Goal: Task Accomplishment & Management: Use online tool/utility

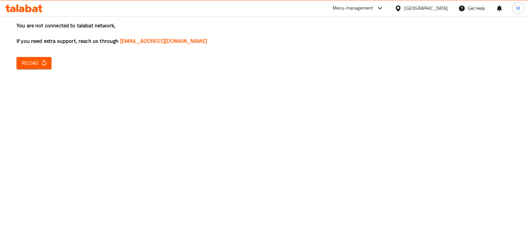
click at [30, 63] on span "Reload" at bounding box center [34, 63] width 24 height 8
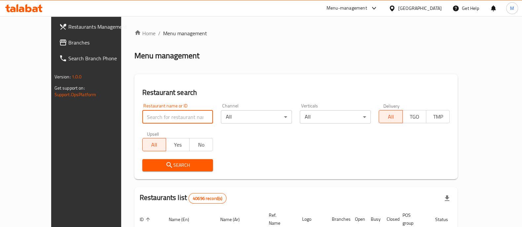
click at [147, 111] on input "search" at bounding box center [177, 117] width 71 height 13
paste input "688509"
type input "688509"
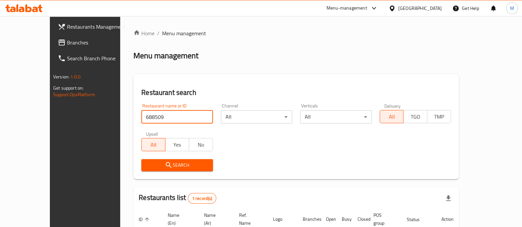
scroll to position [54, 0]
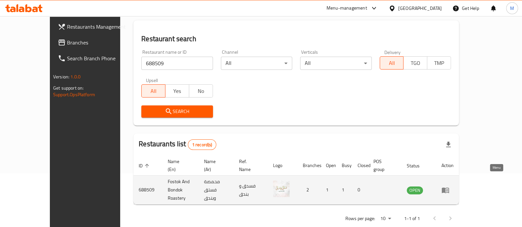
click at [449, 186] on icon "enhanced table" at bounding box center [445, 190] width 8 height 8
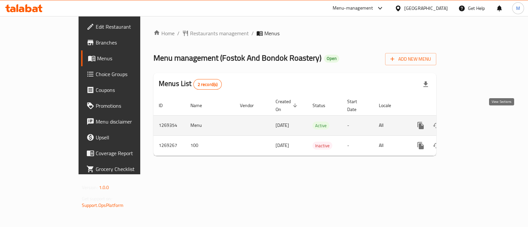
click at [472, 122] on icon "enhanced table" at bounding box center [468, 126] width 8 height 8
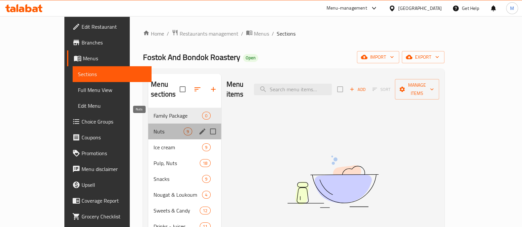
click at [153, 128] on span "Nuts" at bounding box center [168, 132] width 30 height 8
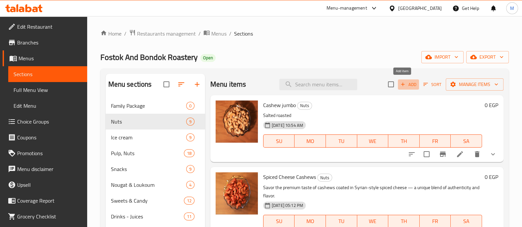
click at [401, 84] on span "Add" at bounding box center [408, 85] width 18 height 8
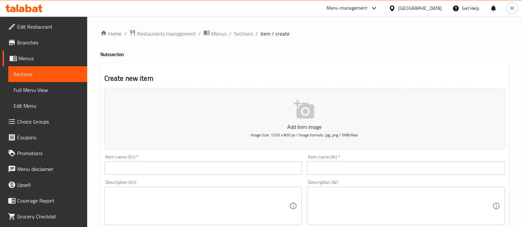
click at [323, 168] on input "text" at bounding box center [406, 168] width 198 height 13
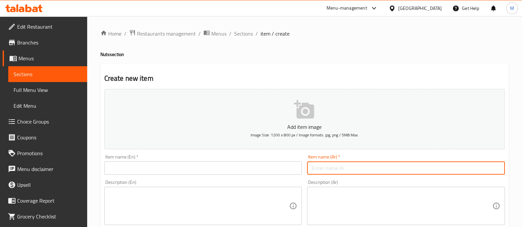
paste input "لوز مدخن جامبو"
type input "لوز مدخن جامبو"
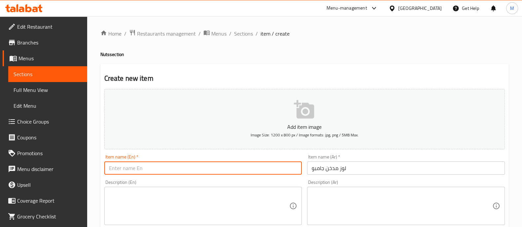
click at [244, 168] on input "text" at bounding box center [203, 168] width 198 height 13
paste input "Jumbo smoked almonds"
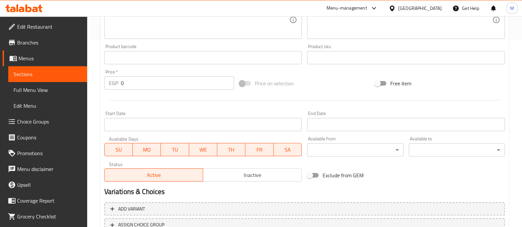
scroll to position [238, 0]
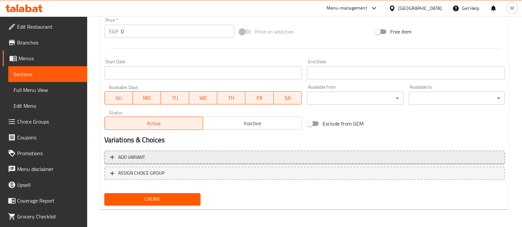
type input "Jumbo smoked almonds"
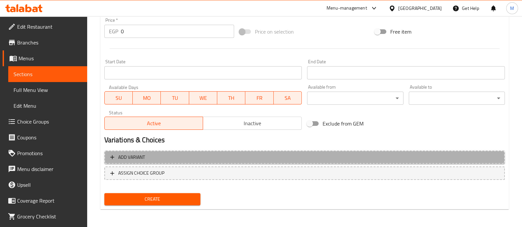
click at [165, 157] on span "Add variant" at bounding box center [304, 157] width 388 height 8
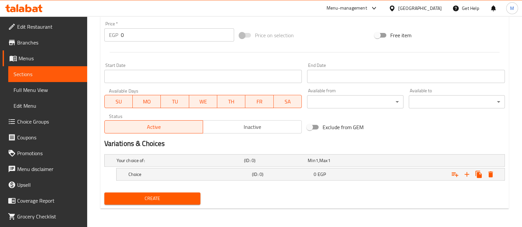
scroll to position [234, 0]
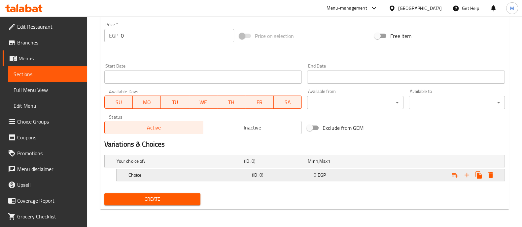
click at [155, 165] on h5 "Choice" at bounding box center [179, 161] width 125 height 7
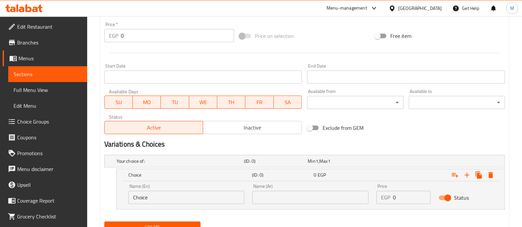
click at [139, 198] on input "Choice" at bounding box center [186, 197] width 116 height 13
type input "1/8 Kilo"
click at [288, 197] on input "text" at bounding box center [310, 197] width 116 height 13
type input "1/8 كيلو"
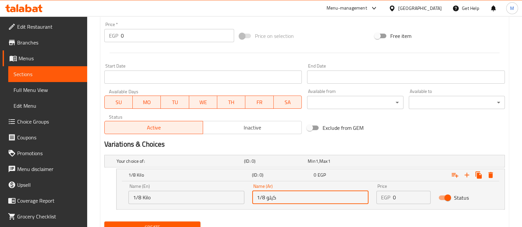
click at [410, 194] on input "0" at bounding box center [412, 197] width 38 height 13
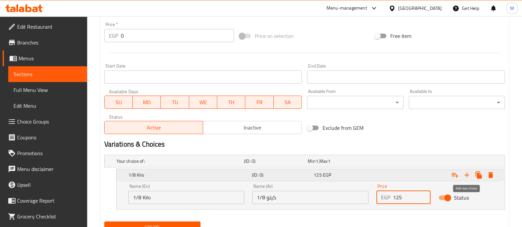
type input "125"
click at [467, 178] on icon "Expand" at bounding box center [467, 175] width 8 height 8
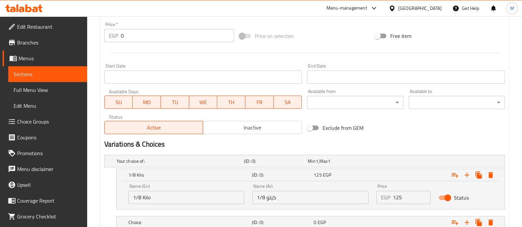
scroll to position [281, 0]
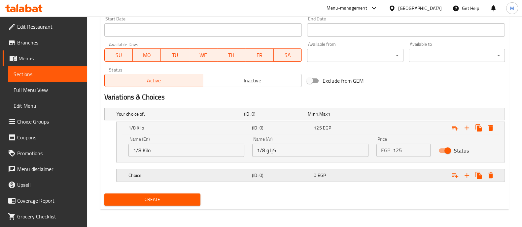
click at [149, 118] on h5 "Choice" at bounding box center [179, 114] width 125 height 7
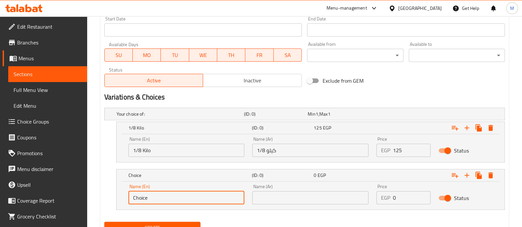
click at [140, 202] on input "Choice" at bounding box center [186, 197] width 116 height 13
type input "1/4 Kilo"
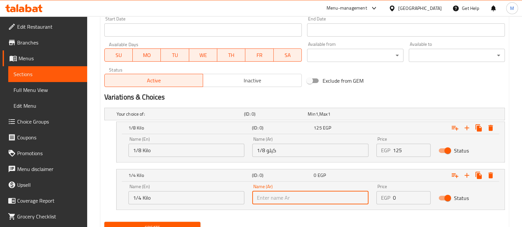
click at [286, 201] on input "text" at bounding box center [310, 197] width 116 height 13
type input "1/4 كيلو"
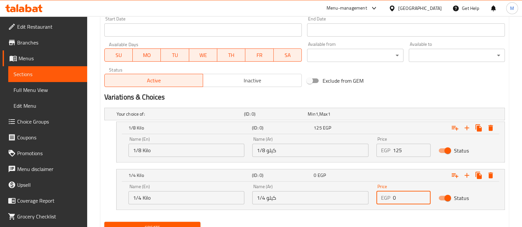
click at [409, 197] on input "0" at bounding box center [412, 197] width 38 height 13
type input "250"
click at [470, 174] on icon "Expand" at bounding box center [467, 176] width 8 height 8
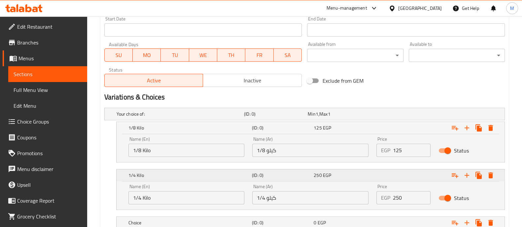
scroll to position [328, 0]
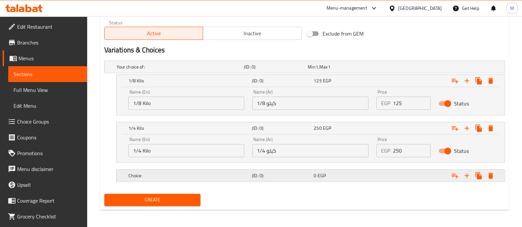
click at [229, 70] on h5 "Choice" at bounding box center [179, 67] width 125 height 7
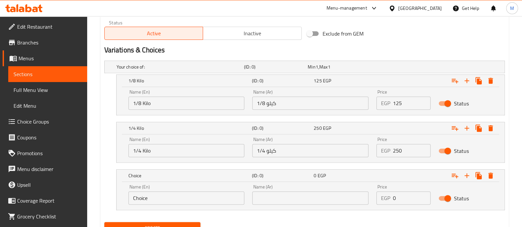
click at [138, 199] on input "Choice" at bounding box center [186, 198] width 116 height 13
type input "1/2 Kilo"
click at [274, 195] on input "text" at bounding box center [310, 198] width 116 height 13
type input "1/2 كيلو"
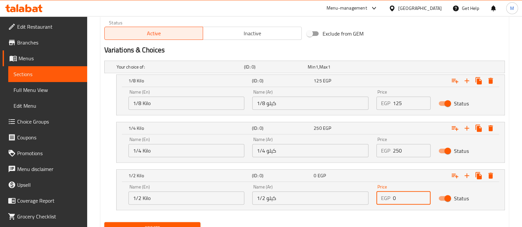
click at [409, 201] on input "0" at bounding box center [412, 198] width 38 height 13
type input "500"
click at [467, 175] on icon "Expand" at bounding box center [466, 176] width 5 height 5
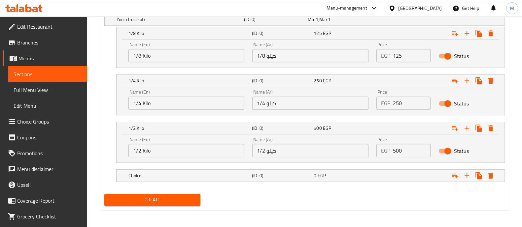
scroll to position [376, 0]
click at [157, 22] on h5 "Choice" at bounding box center [179, 19] width 125 height 7
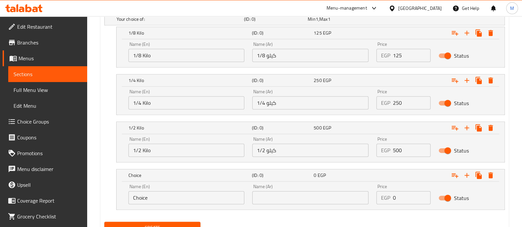
click at [137, 199] on input "Choice" at bounding box center [186, 197] width 116 height 13
type input "1"
type input "1 Kilo"
click at [262, 197] on input "text" at bounding box center [310, 197] width 116 height 13
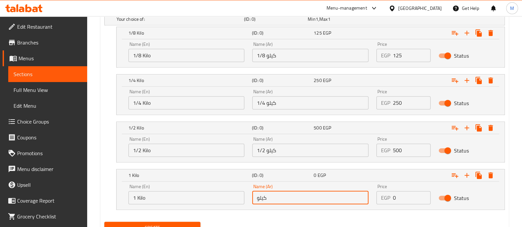
type input "كيلو"
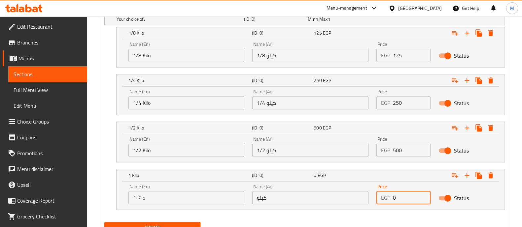
click at [405, 195] on input "0" at bounding box center [412, 197] width 38 height 13
type input "1000"
click at [466, 174] on icon "Expand" at bounding box center [466, 175] width 5 height 5
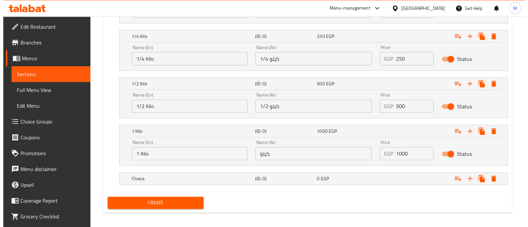
scroll to position [421, 0]
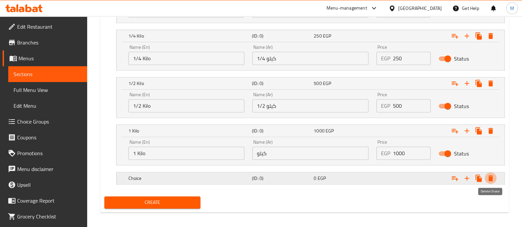
click at [490, 178] on icon "Expand" at bounding box center [490, 179] width 5 height 6
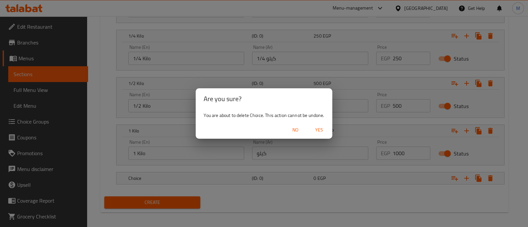
click at [318, 131] on span "Yes" at bounding box center [319, 130] width 16 height 8
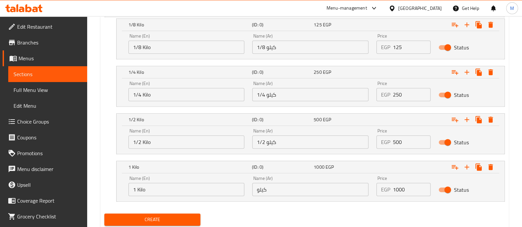
scroll to position [404, 0]
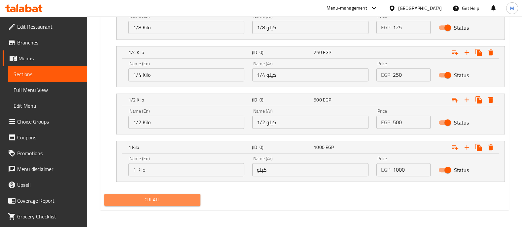
click at [177, 196] on span "Create" at bounding box center [152, 200] width 85 height 8
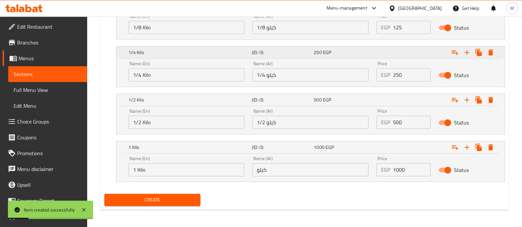
scroll to position [0, 0]
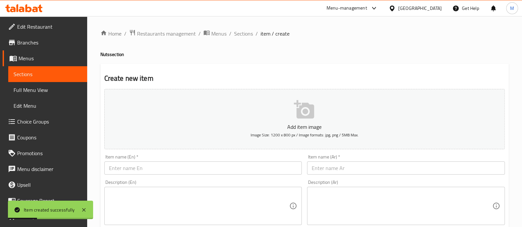
click at [236, 31] on span "Sections" at bounding box center [243, 34] width 19 height 8
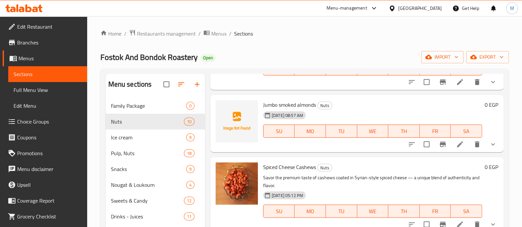
scroll to position [72, 0]
click at [224, 107] on icon "upload picture" at bounding box center [224, 110] width 7 height 6
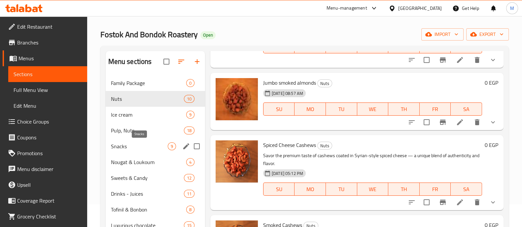
scroll to position [23, 0]
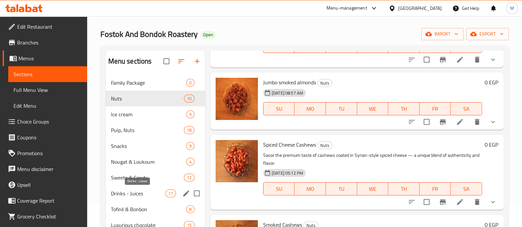
click at [127, 193] on span "Drinks - Juices" at bounding box center [138, 194] width 54 height 8
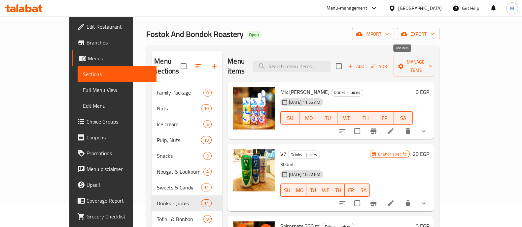
click at [365, 63] on span "Add" at bounding box center [356, 67] width 18 height 8
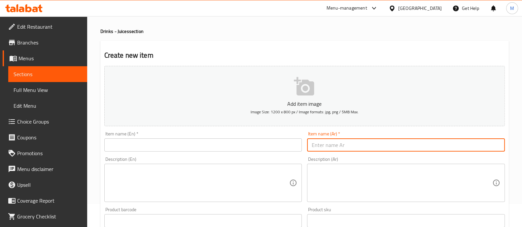
click at [348, 148] on input "text" at bounding box center [406, 145] width 198 height 13
paste input "عصير زيرو (بدون سكر)"
type input "عصير زيرو (بدون سكر)"
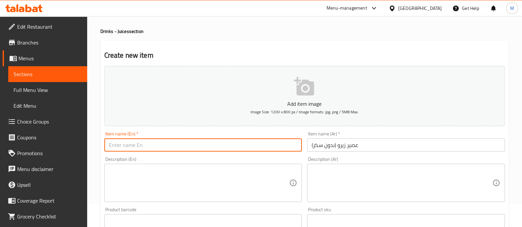
click at [193, 146] on input "text" at bounding box center [203, 145] width 198 height 13
paste input "Zero juice (no sugar)"
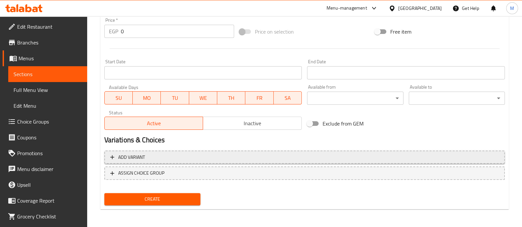
type input "Zero juice (no sugar)"
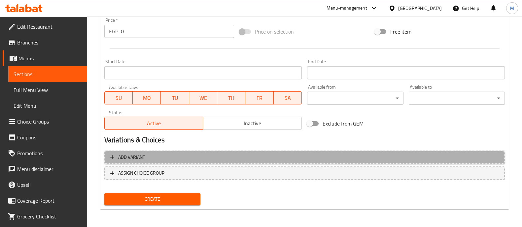
click at [121, 156] on span "Add variant" at bounding box center [131, 157] width 27 height 8
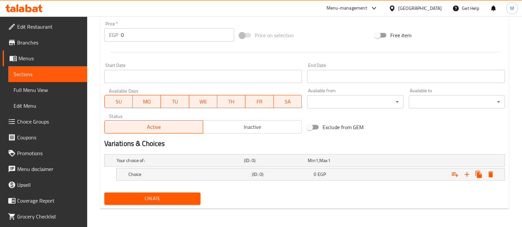
scroll to position [234, 0]
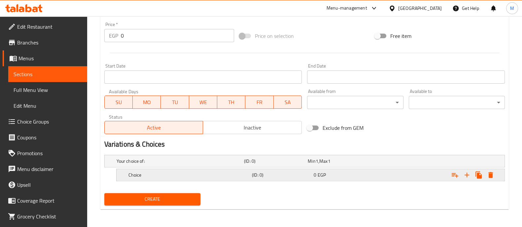
click at [145, 165] on h5 "Choice" at bounding box center [179, 161] width 125 height 7
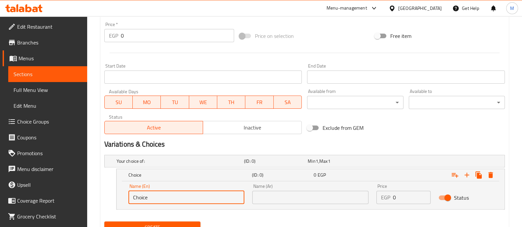
click at [140, 197] on input "Choice" at bounding box center [186, 197] width 116 height 13
type input "/"
type input "K"
type input "Lemon"
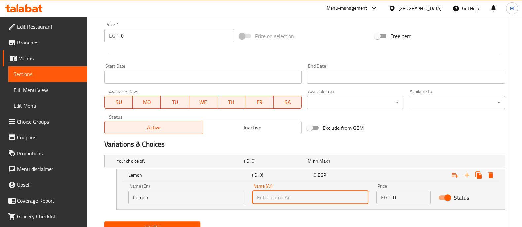
click at [282, 202] on input "text" at bounding box center [310, 197] width 116 height 13
paste input "ليمون"
type input "ليمون"
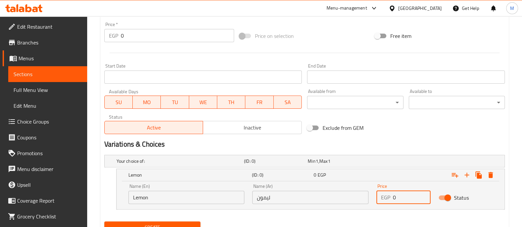
click at [399, 199] on input "0" at bounding box center [412, 197] width 38 height 13
type input "25"
click at [468, 174] on icon "Expand" at bounding box center [467, 175] width 8 height 8
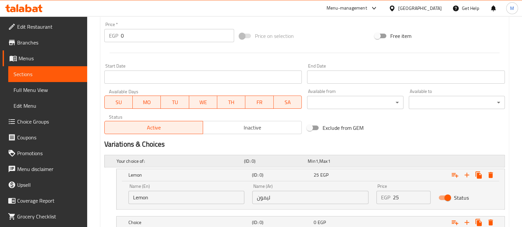
scroll to position [281, 0]
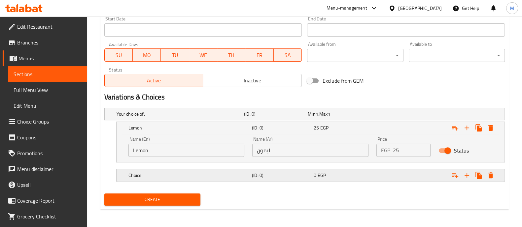
click at [167, 119] on div "Choice" at bounding box center [178, 114] width 127 height 9
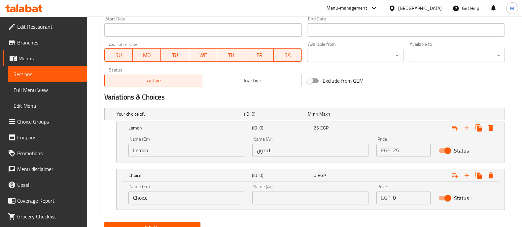
click at [141, 198] on input "Choice" at bounding box center [186, 197] width 116 height 13
type input "Orange"
click at [302, 201] on input "text" at bounding box center [310, 197] width 116 height 13
paste input "برتقال"
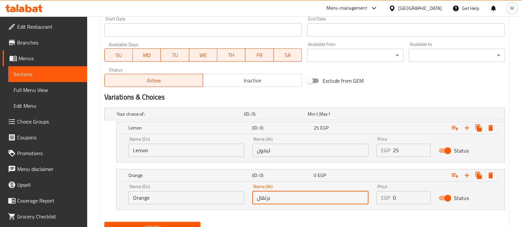
type input "برتقال"
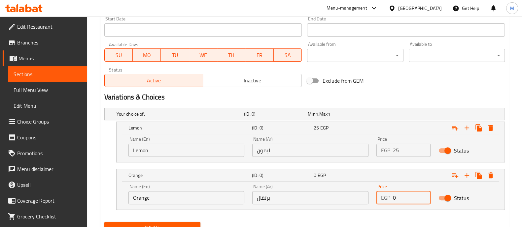
click at [407, 196] on input "0" at bounding box center [412, 197] width 38 height 13
type input "25"
click at [397, 216] on div "Your choice of: (ID: 0) Min 1 , Max 1 Name (En) Your choice of: Name (En) Name …" at bounding box center [305, 162] width 406 height 114
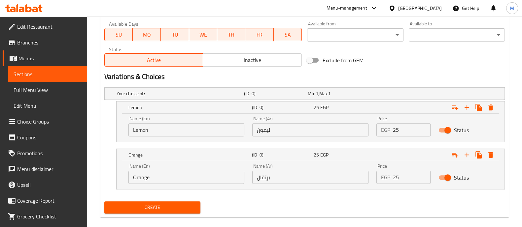
click at [169, 204] on span "Create" at bounding box center [152, 208] width 85 height 8
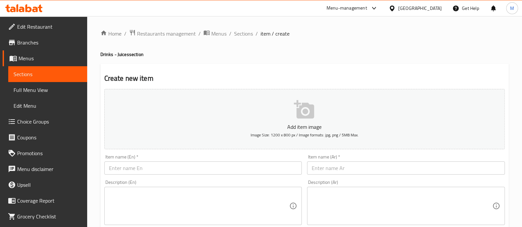
drag, startPoint x: 243, startPoint y: 32, endPoint x: 301, endPoint y: 2, distance: 66.1
click at [243, 32] on span "Sections" at bounding box center [243, 34] width 19 height 8
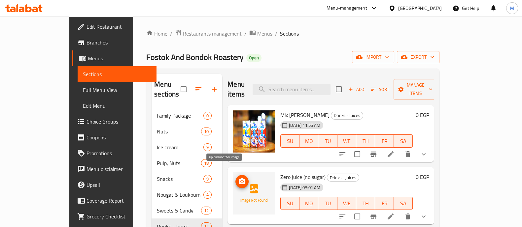
click at [238, 178] on icon "upload picture" at bounding box center [242, 182] width 8 height 8
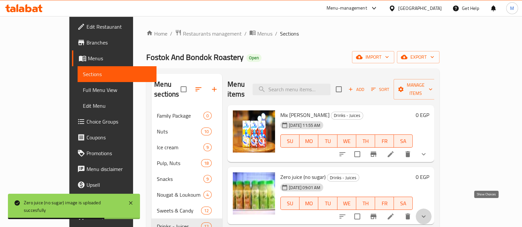
click at [427, 213] on icon "show more" at bounding box center [424, 217] width 8 height 8
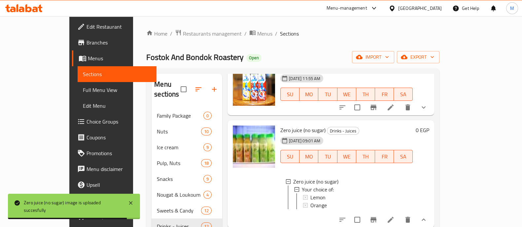
scroll to position [49, 0]
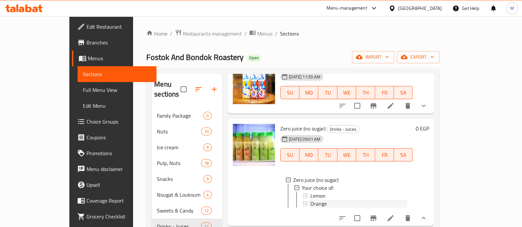
click at [310, 200] on span "Orange" at bounding box center [318, 204] width 17 height 8
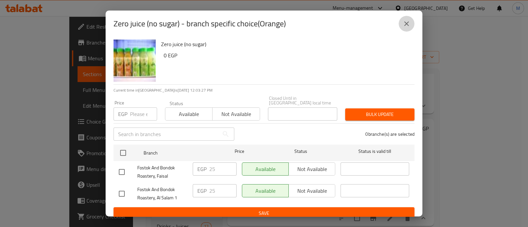
click at [405, 24] on icon "close" at bounding box center [407, 24] width 8 height 8
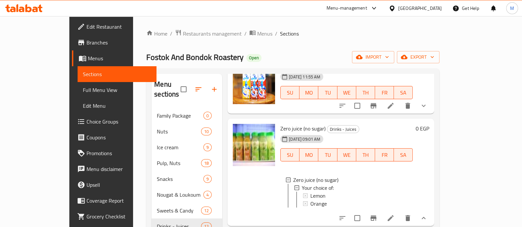
scroll to position [0, 0]
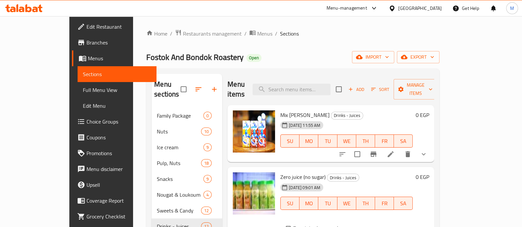
click at [365, 86] on span "Add" at bounding box center [356, 90] width 18 height 8
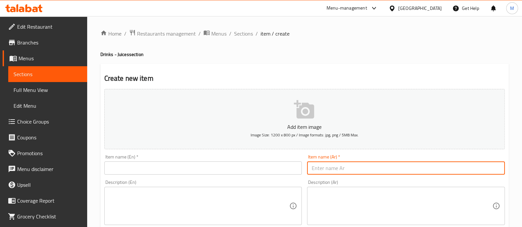
click at [352, 166] on input "text" at bounding box center [406, 168] width 198 height 13
paste input "شاي مثلج ليبتون مستورد"
type input "شاي مثلج ليبتون مستورد"
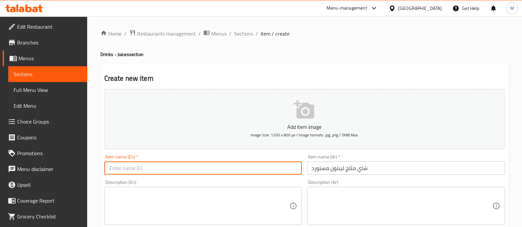
click at [133, 170] on input "text" at bounding box center [203, 168] width 198 height 13
paste input "Imported Lipton Iced Tea"
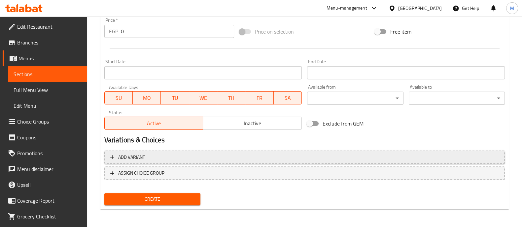
type input "Imported Lipton Iced Tea"
click at [124, 156] on span "Add variant" at bounding box center [131, 157] width 27 height 8
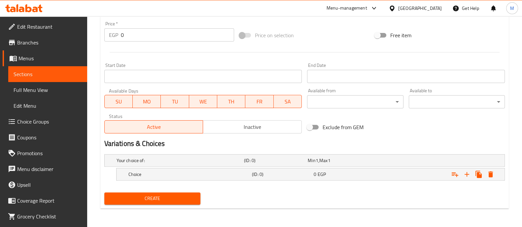
scroll to position [234, 0]
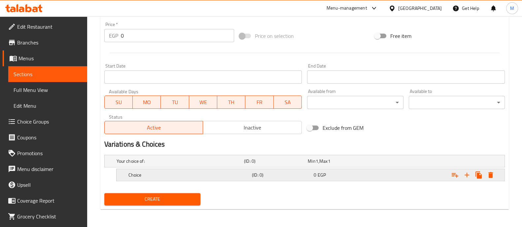
click at [167, 169] on div "Choice (ID: 0) 0 EGP" at bounding box center [306, 161] width 383 height 15
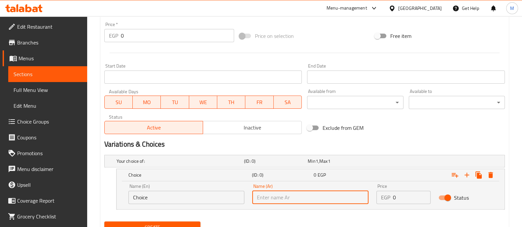
click at [263, 198] on input "text" at bounding box center [310, 197] width 116 height 13
paste input "شاي ليمون"
type input "شاي ليمون"
click at [134, 196] on input "Choice" at bounding box center [186, 197] width 116 height 13
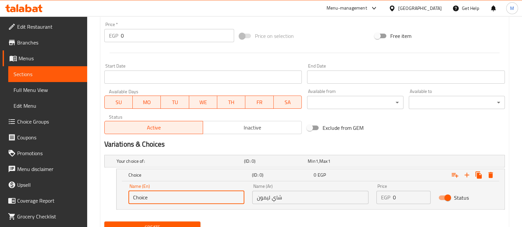
click at [134, 196] on input "Choice" at bounding box center [186, 197] width 116 height 13
type input "Lemon Tea"
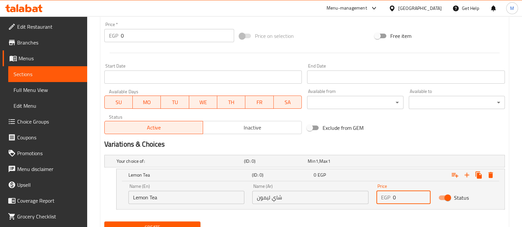
click at [405, 198] on input "0" at bounding box center [412, 197] width 38 height 13
type input "85"
click at [468, 174] on icon "Expand" at bounding box center [467, 175] width 8 height 8
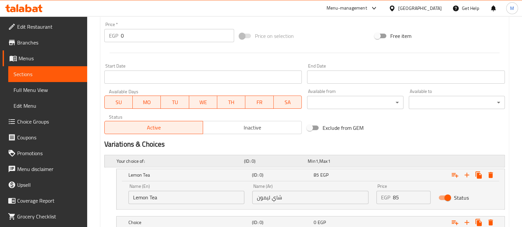
scroll to position [281, 0]
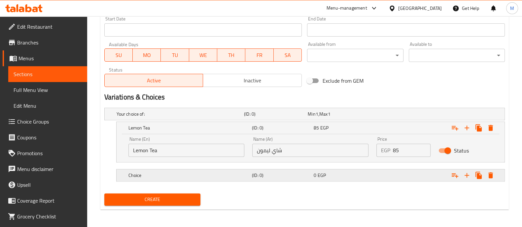
click at [185, 118] on h5 "Choice" at bounding box center [179, 114] width 125 height 7
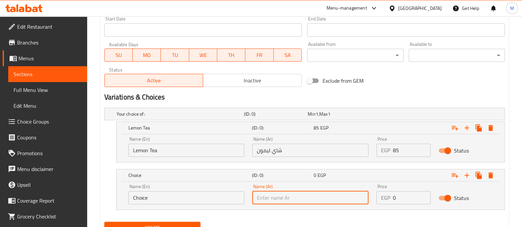
click at [269, 197] on input "text" at bounding box center [310, 197] width 116 height 13
paste input "شاي خوخ"
type input "شاي خوخ"
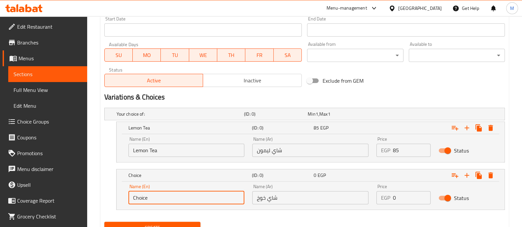
click at [143, 199] on input "Choice" at bounding box center [186, 197] width 116 height 13
type input "Peach Tea"
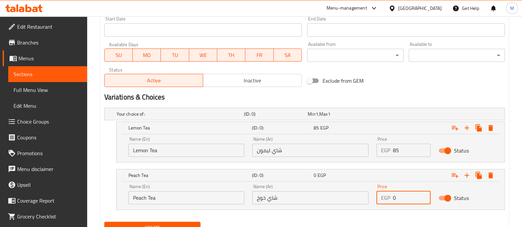
click at [405, 199] on input "0" at bounding box center [412, 197] width 38 height 13
type input "85"
click at [467, 176] on icon "Expand" at bounding box center [467, 176] width 8 height 8
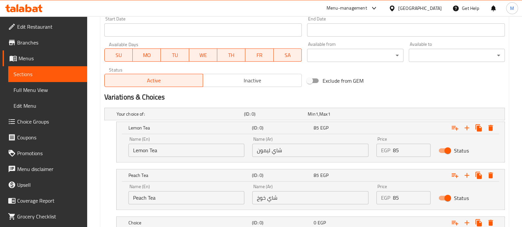
scroll to position [328, 0]
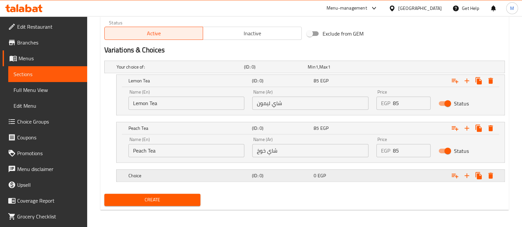
click at [191, 70] on h5 "Choice" at bounding box center [179, 67] width 125 height 7
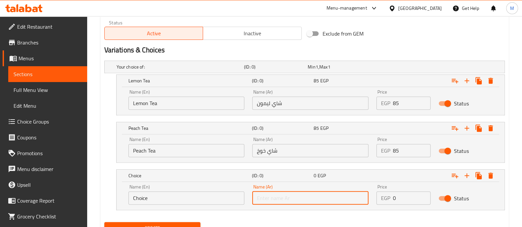
click at [290, 197] on input "text" at bounding box center [310, 198] width 116 height 13
paste input "[PERSON_NAME]"
type input "[PERSON_NAME]"
click at [145, 199] on input "Choice" at bounding box center [186, 198] width 116 height 13
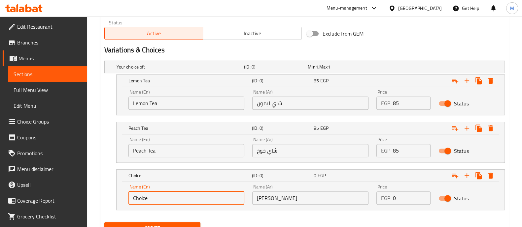
click at [145, 199] on input "Choice" at bounding box center [186, 198] width 116 height 13
type input "Mango Tea"
click at [407, 199] on input "0" at bounding box center [412, 198] width 38 height 13
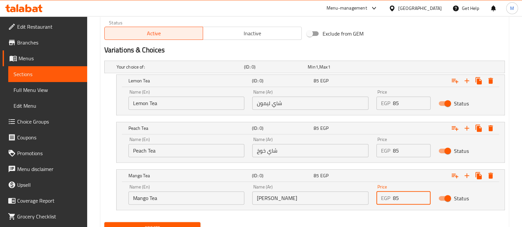
type input "85"
click at [398, 215] on nav at bounding box center [304, 214] width 400 height 5
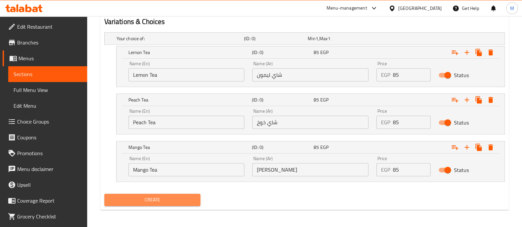
click at [176, 196] on span "Create" at bounding box center [152, 200] width 85 height 8
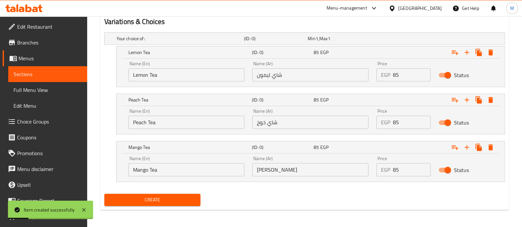
scroll to position [0, 0]
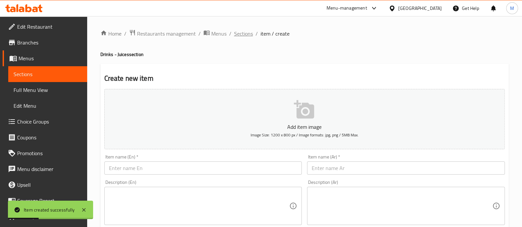
click at [238, 33] on span "Sections" at bounding box center [243, 34] width 19 height 8
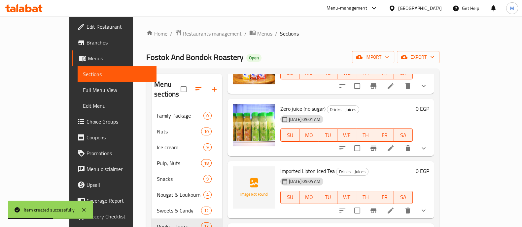
scroll to position [68, 0]
click at [239, 173] on icon "upload picture" at bounding box center [242, 176] width 7 height 6
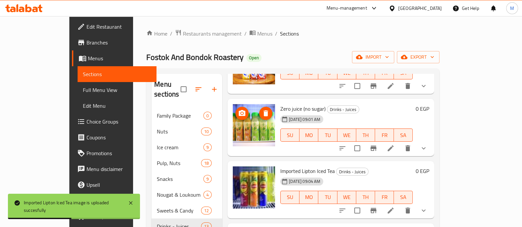
scroll to position [0, 0]
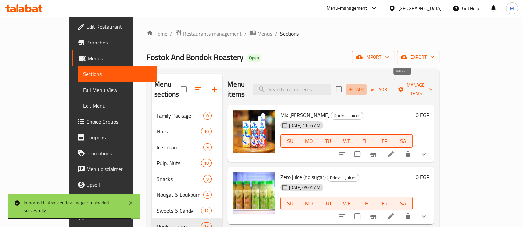
click at [365, 86] on span "Add" at bounding box center [356, 90] width 18 height 8
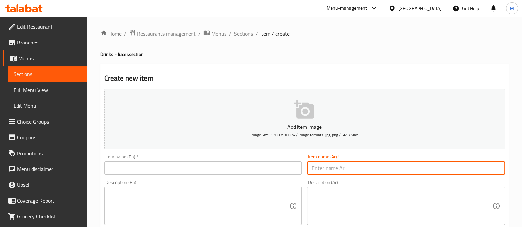
click at [324, 169] on input "text" at bounding box center [406, 168] width 198 height 13
paste input "فريز"
type input "فريز"
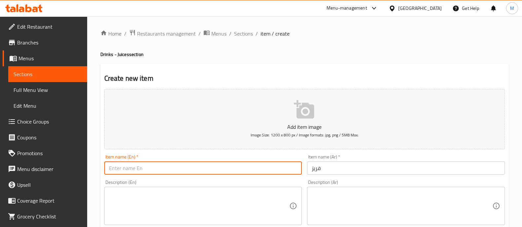
click at [277, 168] on input "text" at bounding box center [203, 168] width 198 height 13
type input "Freez"
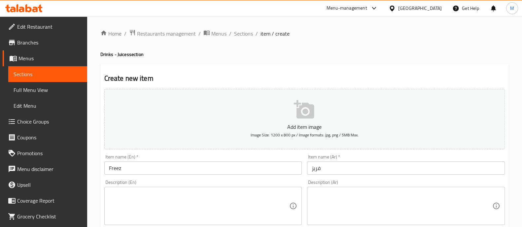
click at [258, 155] on div "Item name (En)   * Freez Item name (En) *" at bounding box center [203, 165] width 198 height 20
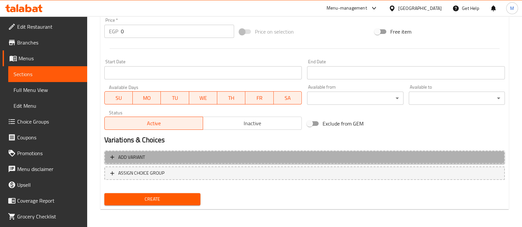
click at [172, 158] on span "Add variant" at bounding box center [304, 157] width 388 height 8
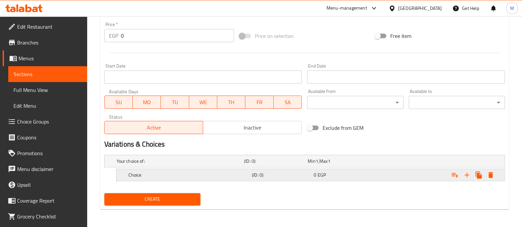
click at [203, 165] on h5 "Choice" at bounding box center [179, 161] width 125 height 7
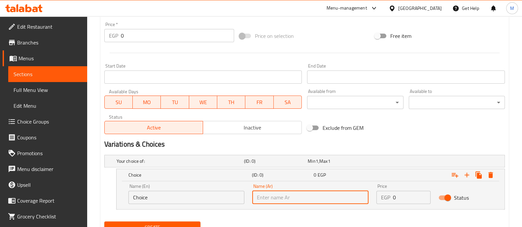
click at [265, 201] on input "text" at bounding box center [310, 197] width 116 height 13
paste input "مانجو و خوخ"
type input "مانجو و خوخ"
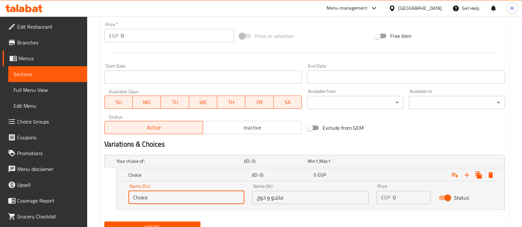
click at [136, 197] on input "Choice" at bounding box center [186, 197] width 116 height 13
type input "Mango & Peach"
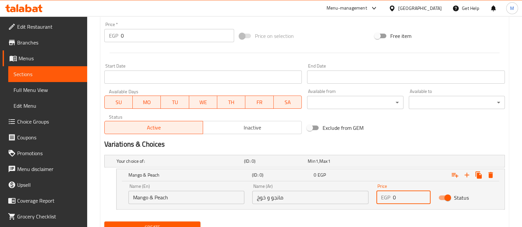
click at [400, 195] on input "0" at bounding box center [412, 197] width 38 height 13
type input "90"
click at [468, 173] on icon "Expand" at bounding box center [467, 175] width 8 height 8
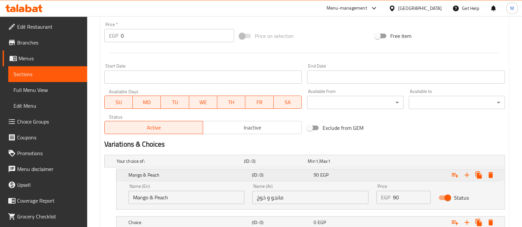
scroll to position [281, 0]
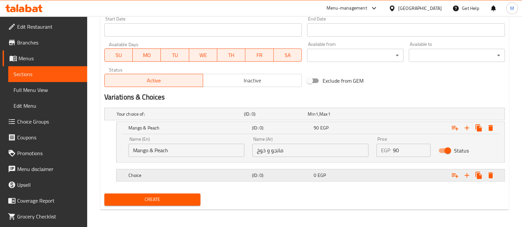
click at [201, 118] on h5 "Choice" at bounding box center [179, 114] width 125 height 7
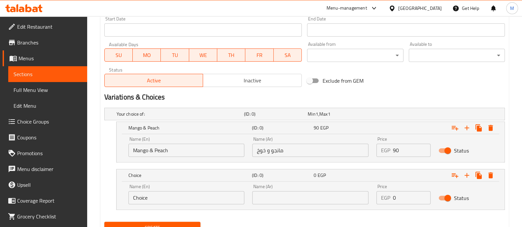
click at [282, 193] on input "text" at bounding box center [310, 197] width 116 height 13
paste input "بلو هاواي (تروبيكال)"
type input "بلو هاواي (تروبيكال)"
click at [140, 195] on input "Choice" at bounding box center [186, 197] width 116 height 13
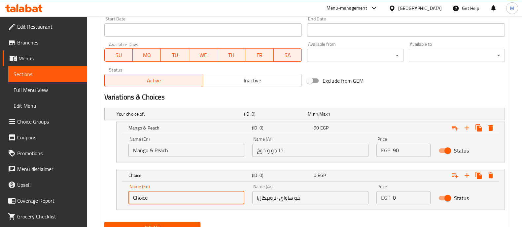
click at [140, 195] on input "Choice" at bounding box center [186, 197] width 116 height 13
paste input "Blue [US_STATE] (Tropical)"
type input "Blue [US_STATE] (Tropical)"
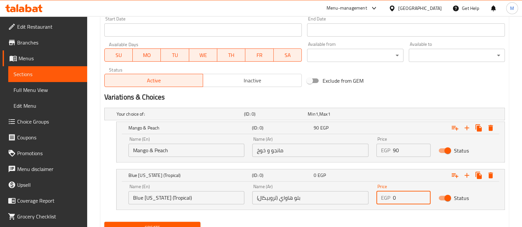
click at [401, 196] on input "0" at bounding box center [412, 197] width 38 height 13
type input "90"
click at [466, 173] on icon "Expand" at bounding box center [467, 176] width 8 height 8
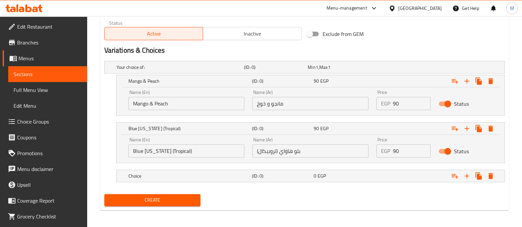
scroll to position [328, 0]
click at [318, 71] on span "EGP" at bounding box center [317, 67] width 3 height 9
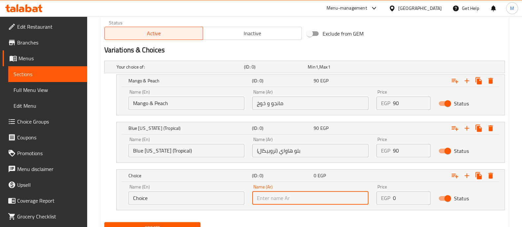
click at [353, 197] on input "text" at bounding box center [310, 198] width 116 height 13
paste input "رومان"
click at [267, 199] on input "رومان" at bounding box center [310, 198] width 116 height 13
type input "رمان"
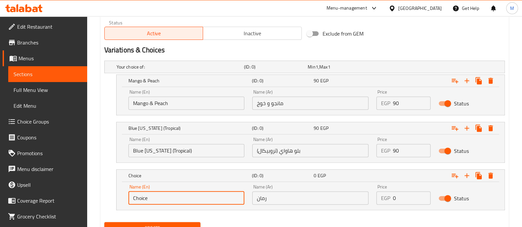
click at [139, 197] on input "Choice" at bounding box center [186, 198] width 116 height 13
paste input "pomegranat"
click at [136, 197] on input "pomegranate" at bounding box center [186, 198] width 116 height 13
type input "Pomegranate"
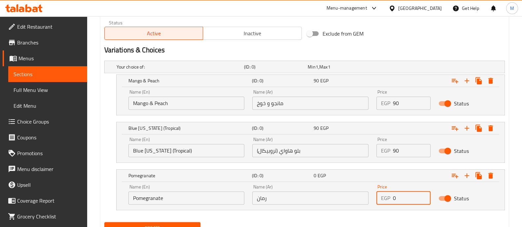
click at [408, 198] on input "0" at bounding box center [412, 198] width 38 height 13
type input "90"
click at [468, 176] on icon "Expand" at bounding box center [467, 176] width 8 height 8
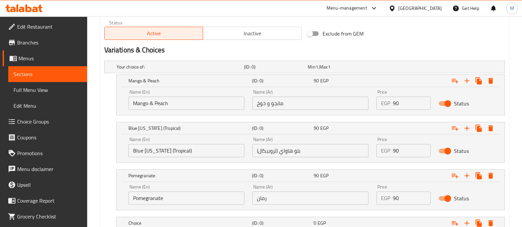
scroll to position [376, 0]
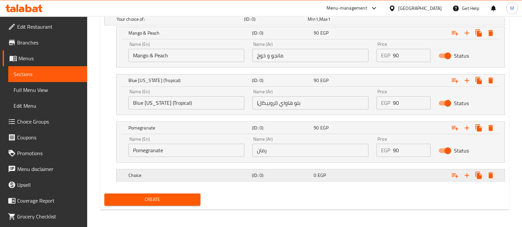
click at [304, 22] on h5 "(ID: 0)" at bounding box center [274, 19] width 61 height 7
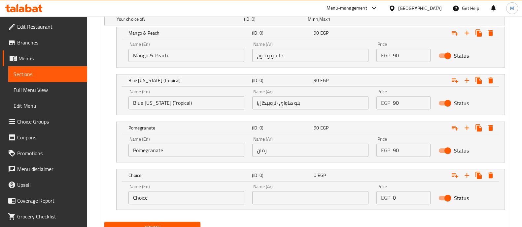
click at [326, 196] on input "text" at bounding box center [310, 197] width 116 height 13
paste input "لمون نعناع"
type input "ليمون نعناع"
click at [140, 193] on input "Choice" at bounding box center [186, 197] width 116 height 13
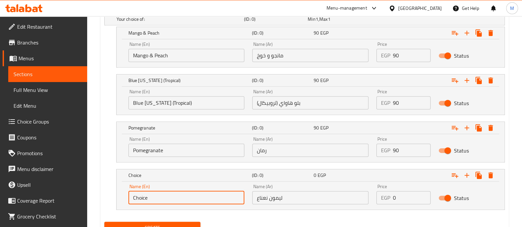
click at [140, 193] on input "Choice" at bounding box center [186, 197] width 116 height 13
type input "Lemon Mint"
click at [409, 199] on input "0" at bounding box center [412, 197] width 38 height 13
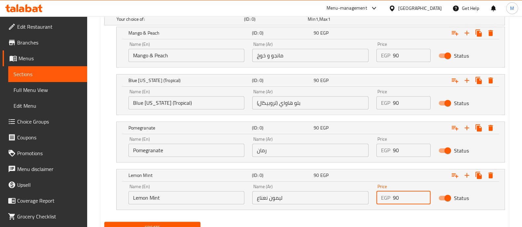
type input "90"
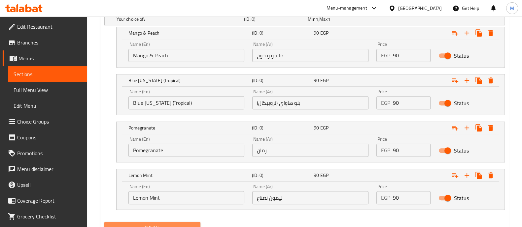
click at [187, 222] on button "Create" at bounding box center [152, 228] width 96 height 12
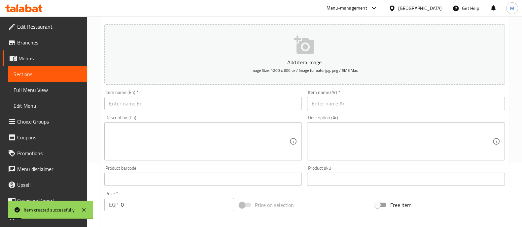
scroll to position [0, 0]
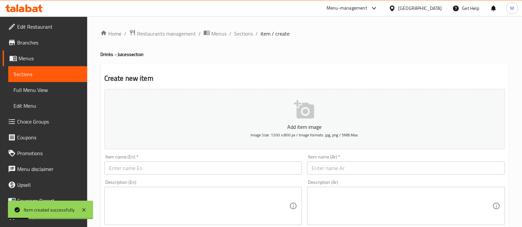
drag, startPoint x: 244, startPoint y: 32, endPoint x: 261, endPoint y: 47, distance: 21.8
click at [244, 32] on span "Sections" at bounding box center [243, 34] width 19 height 8
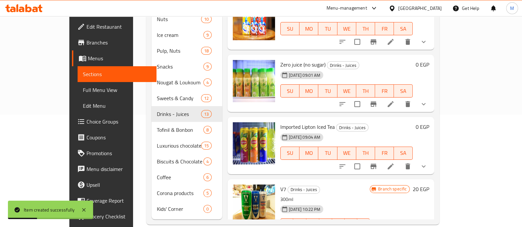
scroll to position [113, 0]
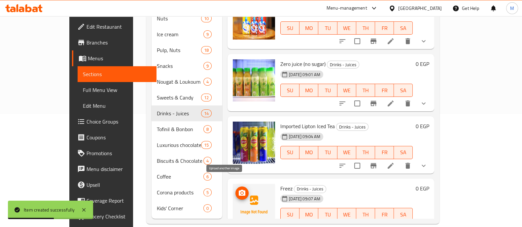
click at [239, 190] on icon "upload picture" at bounding box center [242, 193] width 7 height 6
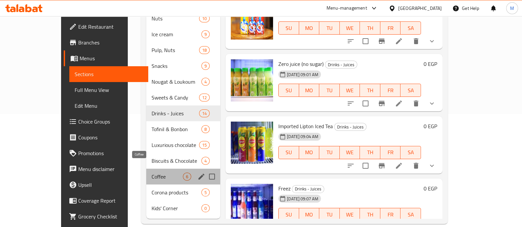
click at [151, 173] on span "Coffee" at bounding box center [166, 177] width 31 height 8
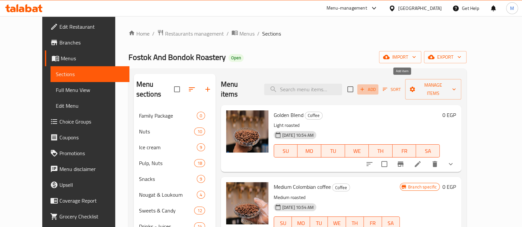
click at [377, 86] on span "Add" at bounding box center [368, 90] width 18 height 8
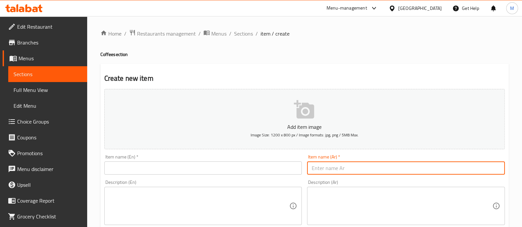
click at [321, 167] on input "text" at bounding box center [406, 168] width 198 height 13
paste input "تروبيكا (قهوة سريعة التحضير)"
type input "تروبيكا (قهوة سريعة التحضير)"
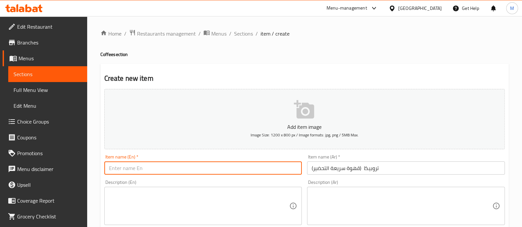
click at [267, 168] on input "text" at bounding box center [203, 168] width 198 height 13
paste input "(instant coffee)"
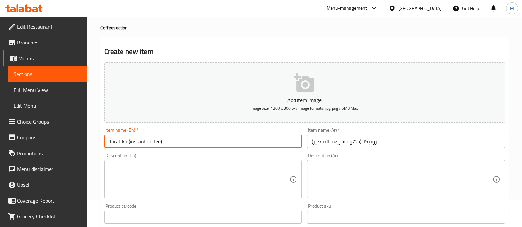
scroll to position [27, 0]
type input "Torabika (instant coffee)"
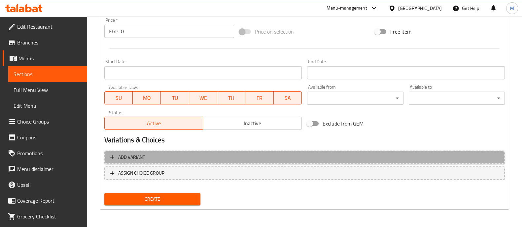
click at [164, 157] on span "Add variant" at bounding box center [304, 157] width 388 height 8
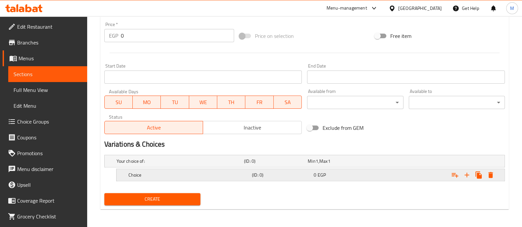
click at [149, 165] on h5 "Choice" at bounding box center [179, 161] width 125 height 7
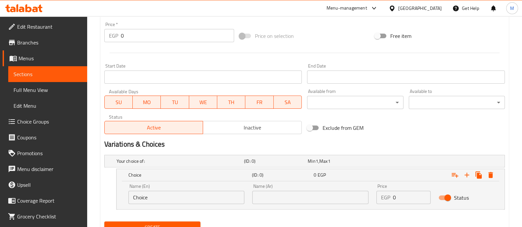
click at [271, 200] on input "text" at bounding box center [310, 197] width 116 height 13
paste input "لاتيه"
type input "لاتيه"
click at [137, 198] on input "Choice" at bounding box center [186, 197] width 116 height 13
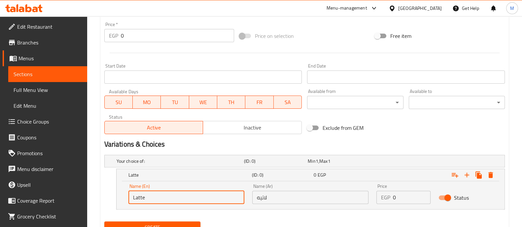
type input "Latte"
click at [401, 198] on input "0" at bounding box center [412, 197] width 38 height 13
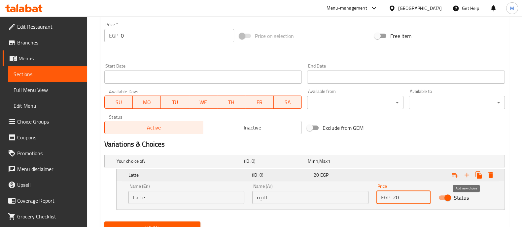
type input "20"
click at [465, 173] on icon "Expand" at bounding box center [467, 175] width 8 height 8
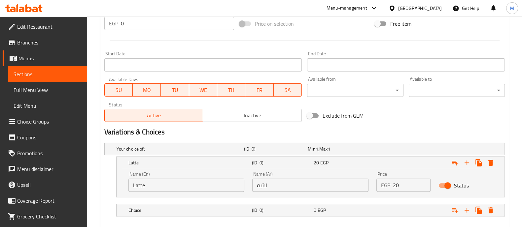
scroll to position [281, 0]
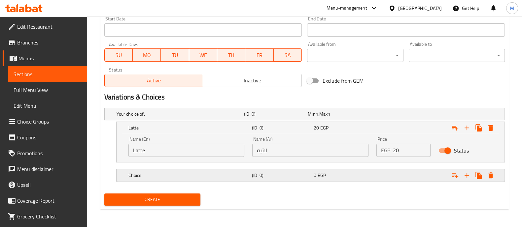
click at [318, 118] on span "EGP" at bounding box center [317, 114] width 3 height 9
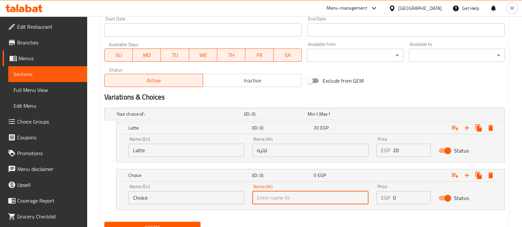
click at [307, 199] on input "text" at bounding box center [310, 197] width 116 height 13
paste input "كابتشينو"
type input "كابتشينو"
click at [138, 200] on input "Choice" at bounding box center [186, 197] width 116 height 13
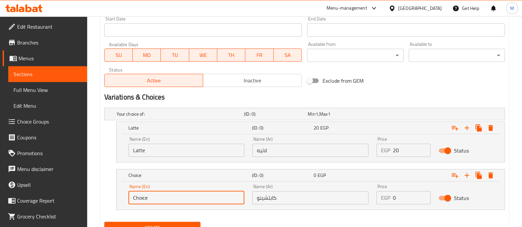
click at [138, 200] on input "Choice" at bounding box center [186, 197] width 116 height 13
click at [136, 197] on input "Choice" at bounding box center [186, 197] width 116 height 13
type input "v"
paste input "cappuccino"
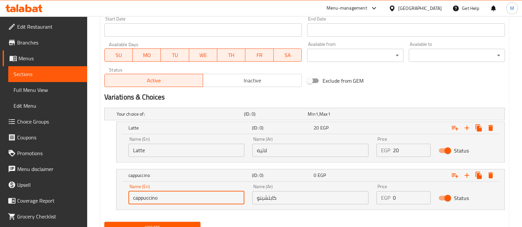
click at [135, 197] on input "cappuccino" at bounding box center [186, 197] width 116 height 13
type input "Cappuccino"
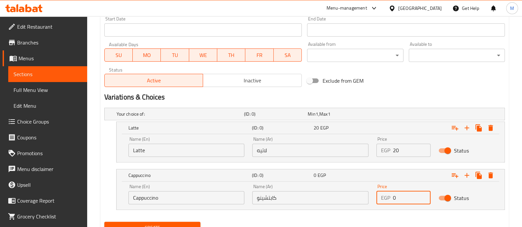
click at [402, 195] on input "0" at bounding box center [412, 197] width 38 height 13
type input "20"
click at [465, 176] on icon "Expand" at bounding box center [467, 176] width 8 height 8
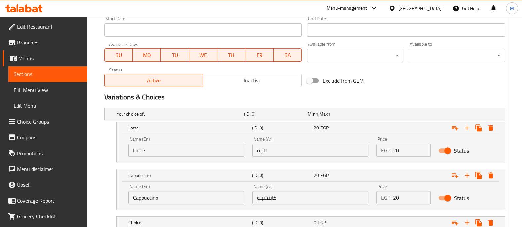
scroll to position [328, 0]
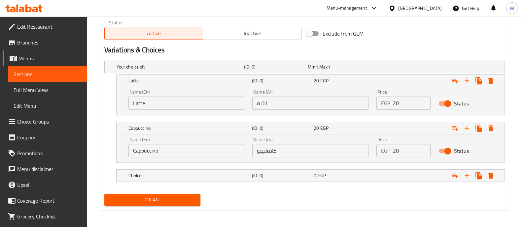
click at [296, 165] on nav at bounding box center [304, 166] width 400 height 5
click at [286, 70] on h5 "(ID: 0)" at bounding box center [274, 67] width 61 height 7
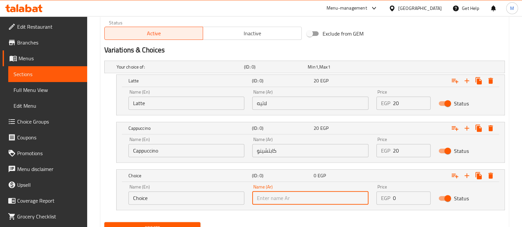
click at [324, 199] on input "text" at bounding box center [310, 198] width 116 height 13
paste input "ميكاتو ([PERSON_NAME])"
type input "ميكاتو ([PERSON_NAME])"
click at [137, 197] on input "Choice" at bounding box center [186, 198] width 116 height 13
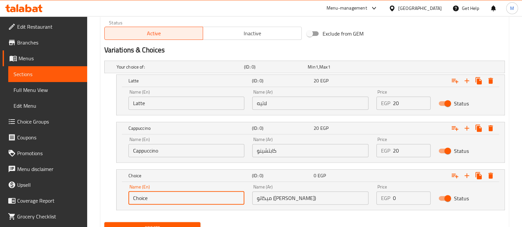
click at [137, 197] on input "Choice" at bounding box center [186, 198] width 116 height 13
paste input "macchiato (espresso)"
type input "macchiato (espresso)"
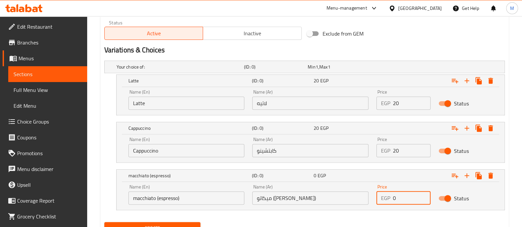
click at [405, 196] on input "0" at bounding box center [412, 198] width 38 height 13
type input "20"
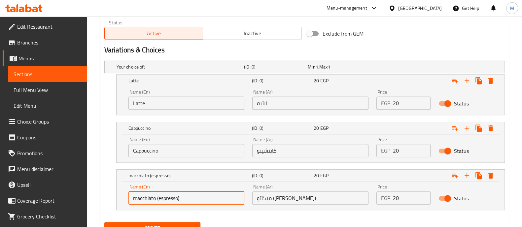
click at [137, 195] on input "macchiato (espresso)" at bounding box center [186, 198] width 116 height 13
type input "Macchiato (espresso)"
click at [310, 217] on div "Your choice of: (ID: 0) Min 1 , Max 1 Name (En) Your choice of: Name (En) Name …" at bounding box center [305, 139] width 406 height 162
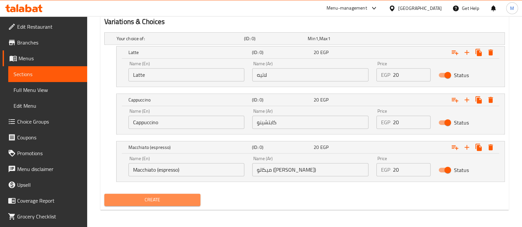
click at [126, 202] on span "Create" at bounding box center [152, 200] width 85 height 8
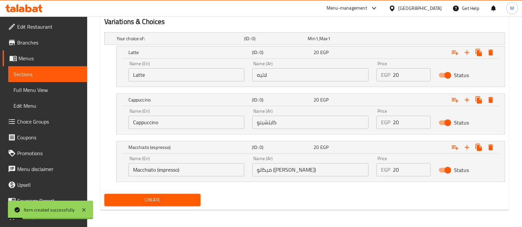
scroll to position [0, 0]
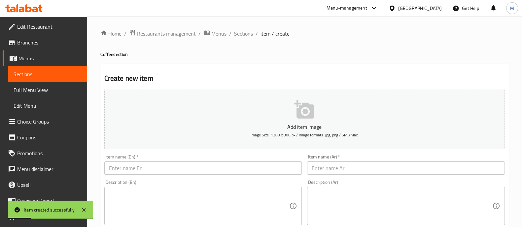
drag, startPoint x: 240, startPoint y: 31, endPoint x: 245, endPoint y: 41, distance: 10.5
click at [240, 31] on span "Sections" at bounding box center [243, 34] width 19 height 8
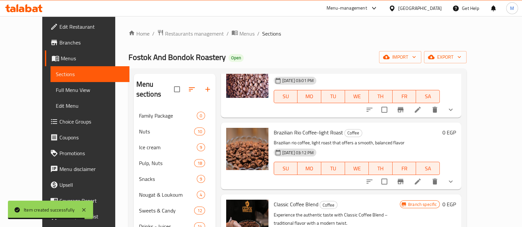
scroll to position [113, 0]
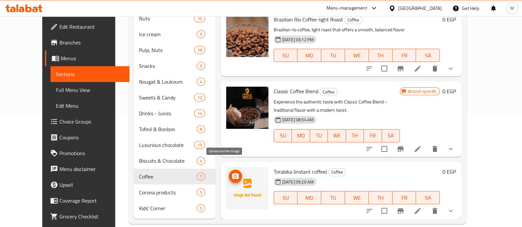
click at [232, 173] on icon "upload picture" at bounding box center [235, 176] width 7 height 6
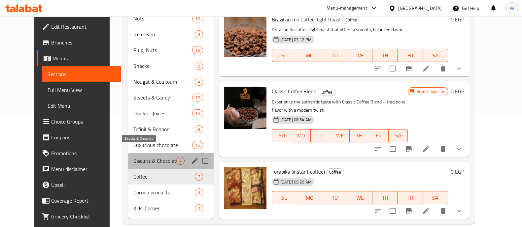
click at [133, 157] on span "Biscuits & Chocolate" at bounding box center [154, 161] width 43 height 8
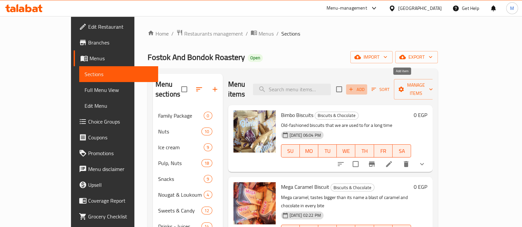
click at [365, 86] on span "Add" at bounding box center [357, 90] width 18 height 8
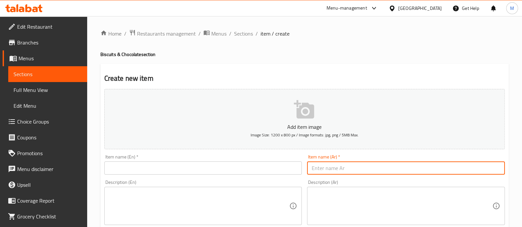
click at [338, 164] on input "text" at bounding box center [406, 168] width 198 height 13
paste input "فريرو روشيه 16 قطعة"
type input "فريرو روشيه 16 قطعة"
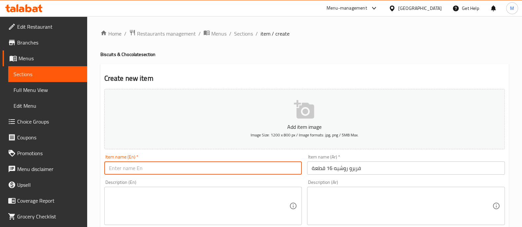
click at [132, 166] on input "text" at bounding box center [203, 168] width 198 height 13
paste input "Ferrero Rocher 16 pieces"
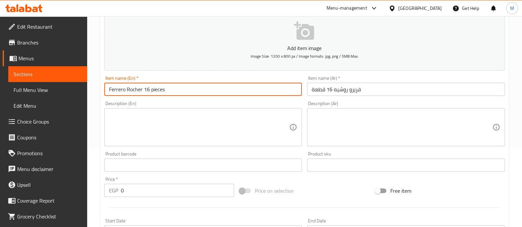
scroll to position [81, 0]
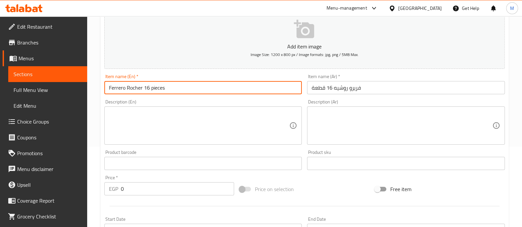
type input "Ferrero Rocher 16 pieces"
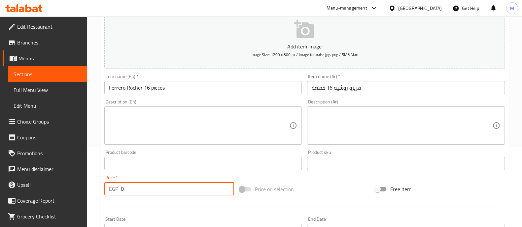
click at [134, 191] on input "0" at bounding box center [178, 189] width 114 height 13
type input "450"
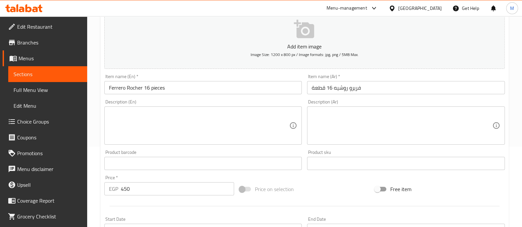
click at [134, 202] on div at bounding box center [305, 206] width 406 height 16
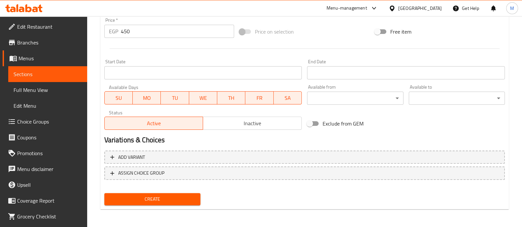
click at [134, 199] on span "Create" at bounding box center [152, 199] width 85 height 8
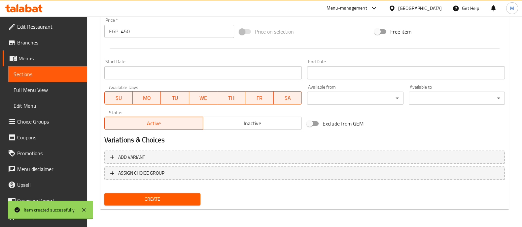
type input "0"
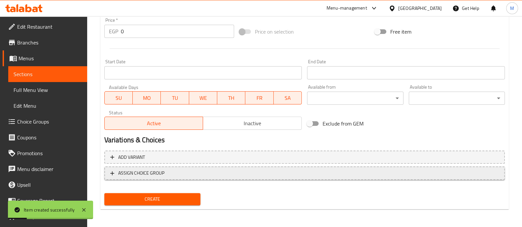
scroll to position [0, 0]
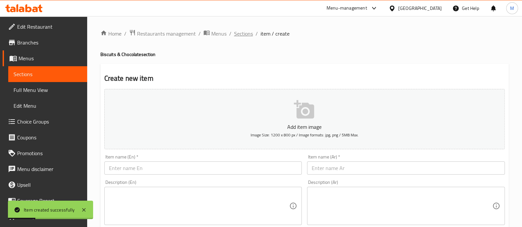
click at [248, 35] on span "Sections" at bounding box center [243, 34] width 19 height 8
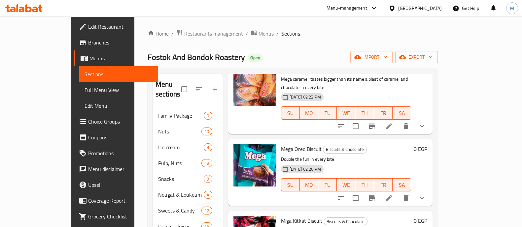
scroll to position [113, 0]
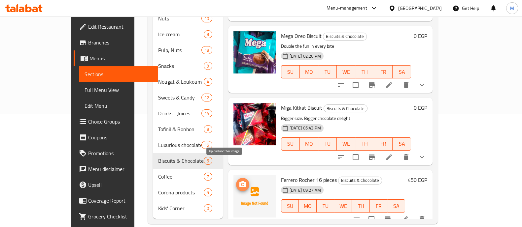
click at [239, 182] on icon "upload picture" at bounding box center [242, 185] width 7 height 6
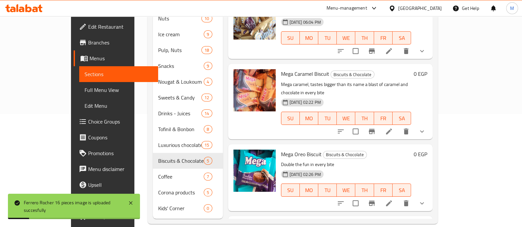
scroll to position [0, 0]
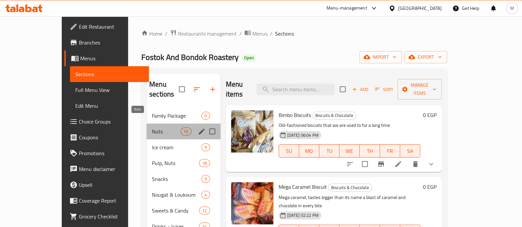
click at [152, 128] on span "Nuts" at bounding box center [166, 132] width 29 height 8
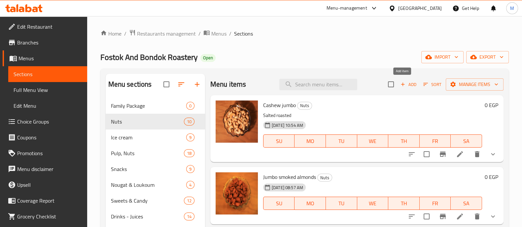
click at [400, 85] on icon "button" at bounding box center [403, 85] width 6 height 6
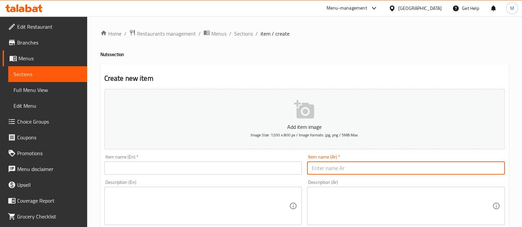
click at [328, 164] on input "text" at bounding box center [406, 168] width 198 height 13
paste input "لوز مملح"
type input "لوز مملح"
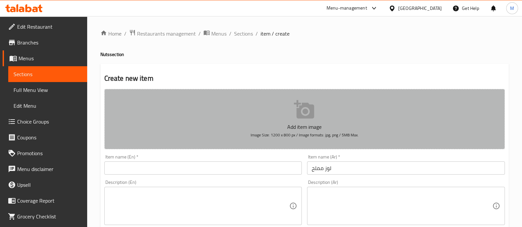
click at [228, 142] on button "Add item image Image Size: 1200 x 800 px / Image formats: jpg, png / 5MB Max." at bounding box center [304, 119] width 400 height 60
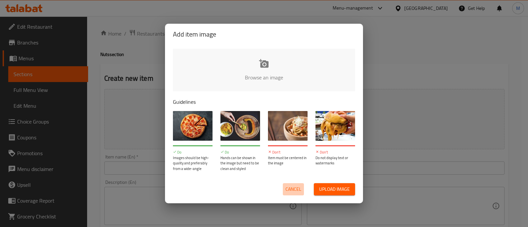
click at [294, 189] on span "Cancel" at bounding box center [294, 189] width 16 height 8
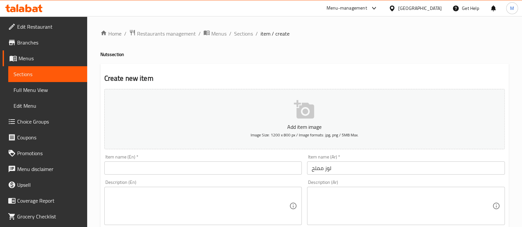
click at [154, 168] on input "text" at bounding box center [203, 168] width 198 height 13
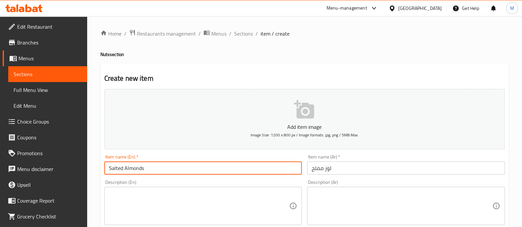
type input "Salted Almonds"
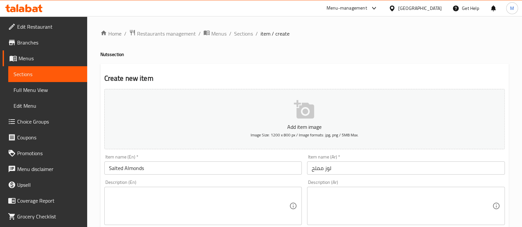
click at [154, 176] on div "Item name (En)   * [PERSON_NAME] Item name (En) *" at bounding box center [203, 164] width 203 height 25
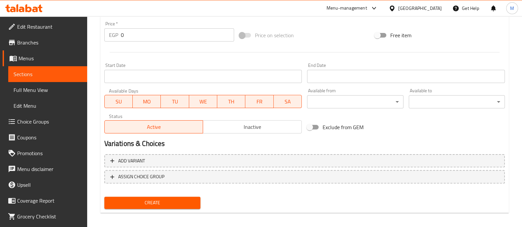
scroll to position [238, 0]
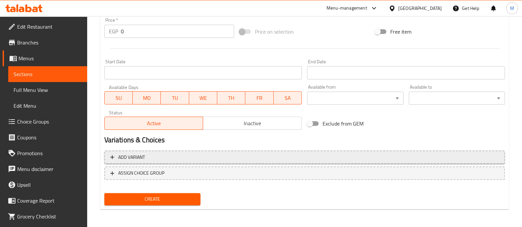
click at [132, 161] on span "Add variant" at bounding box center [131, 157] width 27 height 8
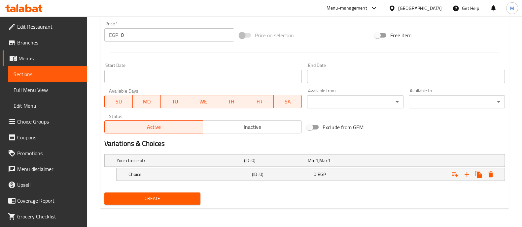
scroll to position [234, 0]
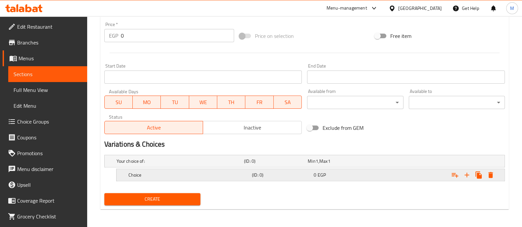
click at [144, 165] on h5 "Choice" at bounding box center [179, 161] width 125 height 7
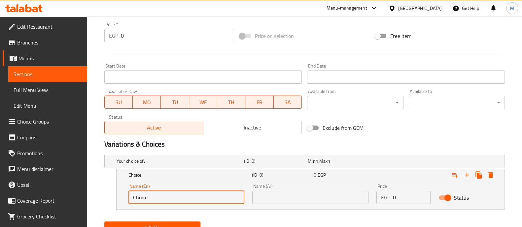
click at [141, 199] on input "Choice" at bounding box center [186, 197] width 116 height 13
type input "1/8 Kilo"
click at [300, 192] on input "text" at bounding box center [310, 197] width 116 height 13
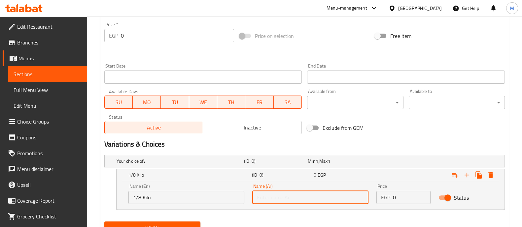
type input "1/8 كيلو"
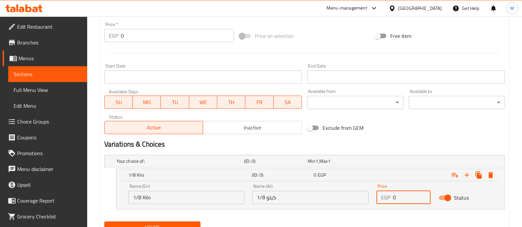
click at [408, 200] on input "0" at bounding box center [412, 197] width 38 height 13
type input "125"
click at [467, 177] on icon "Expand" at bounding box center [467, 175] width 8 height 8
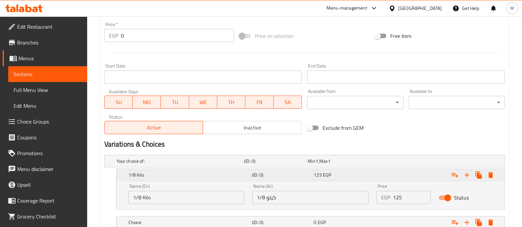
scroll to position [281, 0]
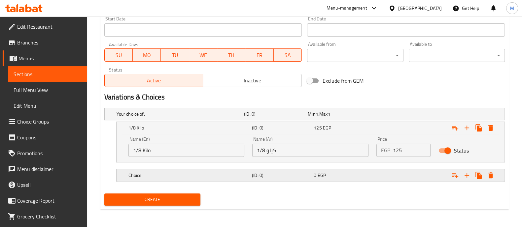
click at [205, 118] on h5 "Choice" at bounding box center [179, 114] width 125 height 7
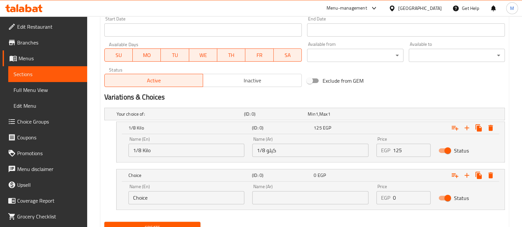
click at [134, 199] on input "Choice" at bounding box center [186, 197] width 116 height 13
type input "1/4 Kilo"
click at [286, 196] on input "text" at bounding box center [310, 197] width 116 height 13
type input "1/4 كيلو"
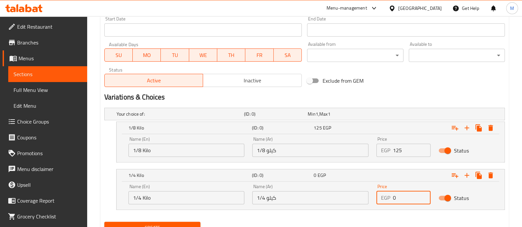
click at [405, 199] on input "0" at bounding box center [412, 197] width 38 height 13
type input "250"
click at [467, 173] on icon "Expand" at bounding box center [466, 175] width 5 height 5
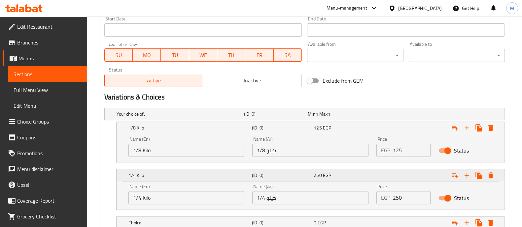
scroll to position [328, 0]
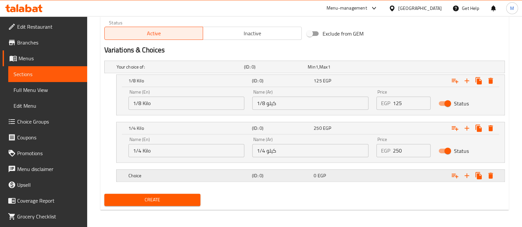
click at [140, 70] on h5 "Choice" at bounding box center [179, 67] width 125 height 7
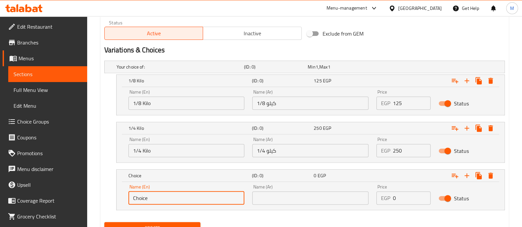
click at [138, 200] on input "Choice" at bounding box center [186, 198] width 116 height 13
type input "1/2 Kilo"
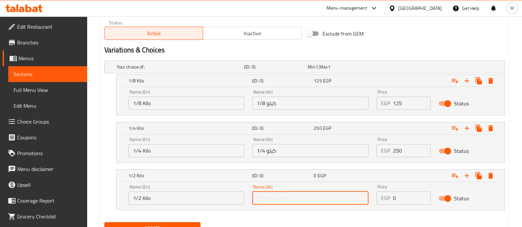
click at [289, 200] on input "text" at bounding box center [310, 198] width 116 height 13
type input "1/2 كيلو"
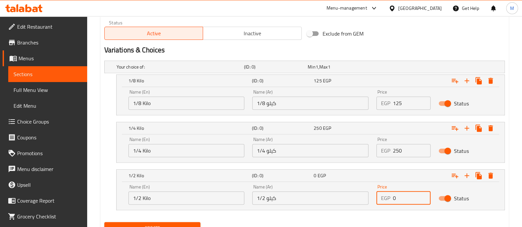
click at [403, 194] on input "0" at bounding box center [412, 198] width 38 height 13
type input "500"
click at [467, 176] on icon "Expand" at bounding box center [466, 176] width 5 height 5
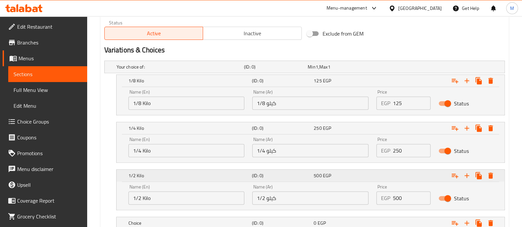
scroll to position [376, 0]
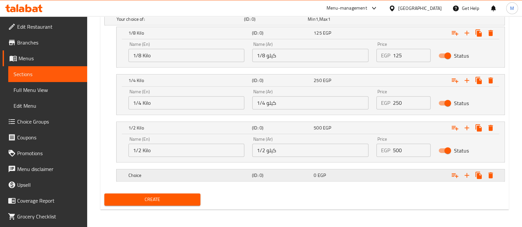
click at [170, 22] on h5 "Choice" at bounding box center [179, 19] width 125 height 7
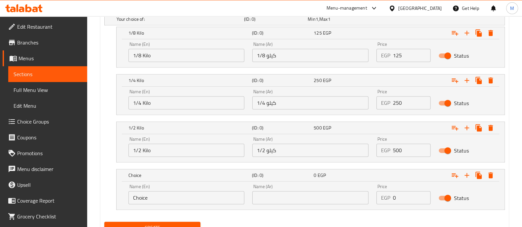
click at [142, 197] on input "Choice" at bounding box center [186, 197] width 116 height 13
type input "1 Kilo"
click at [294, 193] on input "text" at bounding box center [310, 197] width 116 height 13
type input "1"
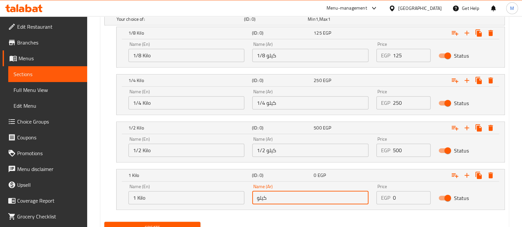
type input "كيلو"
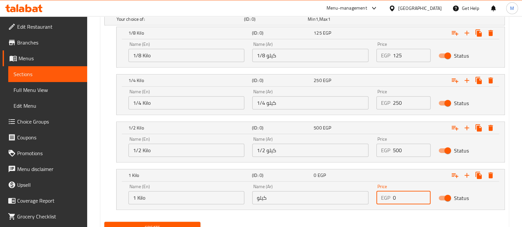
click at [411, 195] on input "0" at bounding box center [412, 197] width 38 height 13
type input "1000"
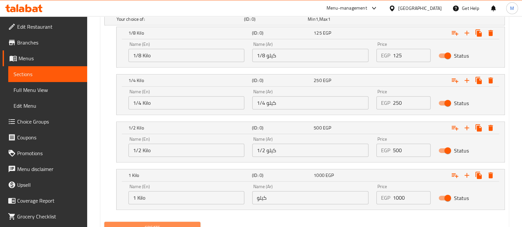
click at [174, 224] on span "Create" at bounding box center [152, 228] width 85 height 8
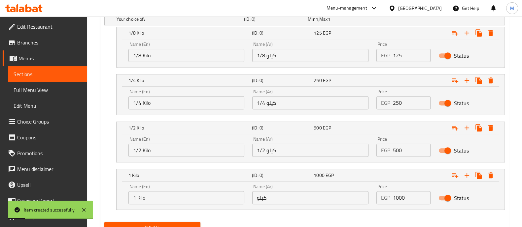
scroll to position [0, 0]
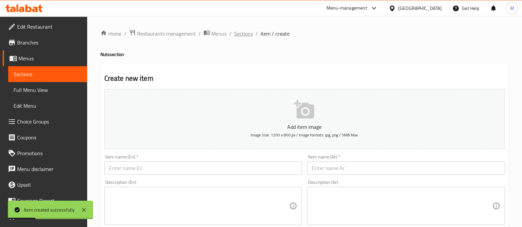
click at [243, 37] on span "Sections" at bounding box center [243, 34] width 19 height 8
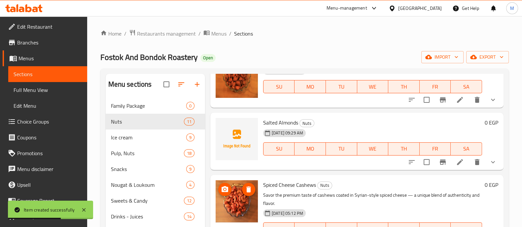
scroll to position [117, 0]
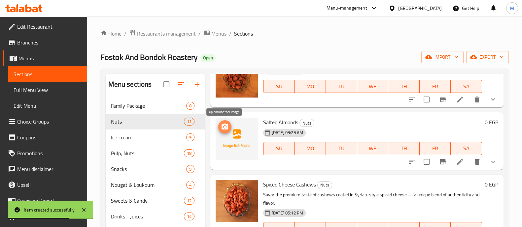
click at [225, 128] on icon "upload picture" at bounding box center [225, 127] width 8 height 8
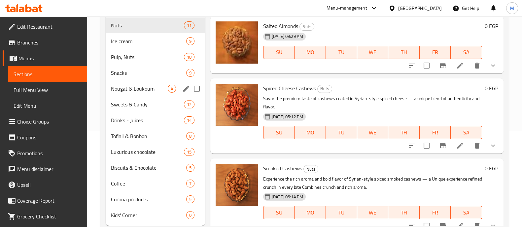
scroll to position [97, 0]
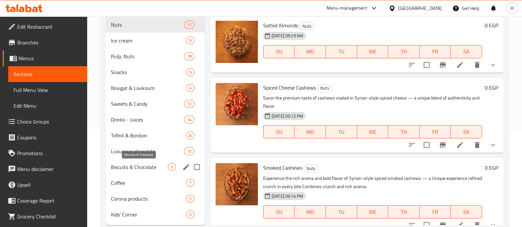
click at [137, 165] on span "Biscuits & Chocolate" at bounding box center [139, 167] width 57 height 8
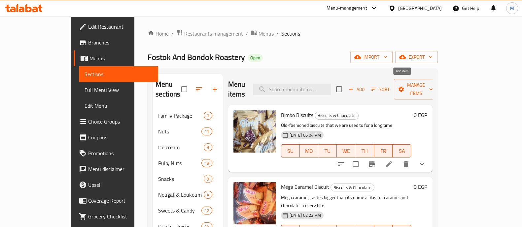
click at [353, 88] on icon "button" at bounding box center [351, 90] width 4 height 4
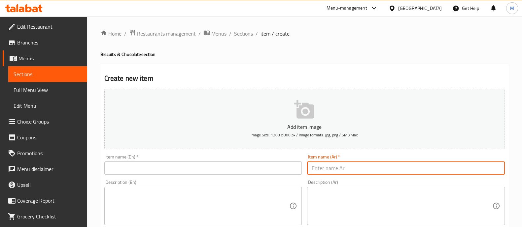
click at [351, 167] on input "text" at bounding box center [406, 168] width 198 height 13
paste input "فريرو روشيه 3 قطع"
type input "فريرو روشيه 3 قطع"
click at [164, 168] on input "text" at bounding box center [203, 168] width 198 height 13
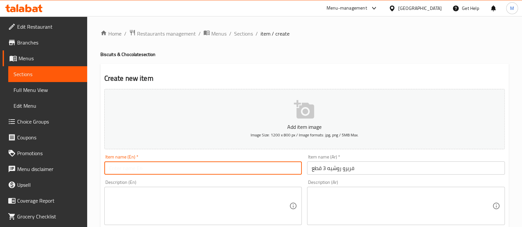
paste input "Ferrero Rocher 3 pieces"
type input "Ferrero Rocher 3 pieces"
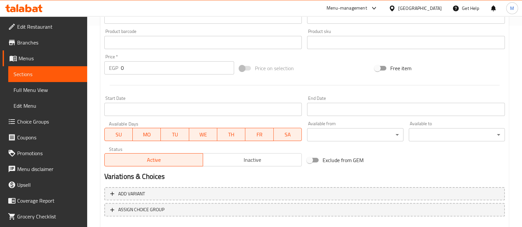
scroll to position [238, 0]
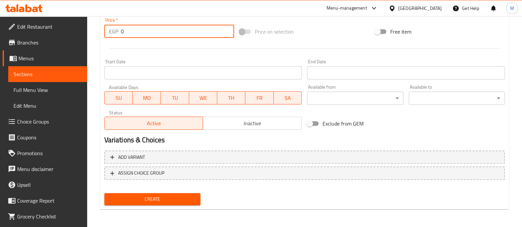
click at [142, 35] on input "0" at bounding box center [178, 31] width 114 height 13
type input "90"
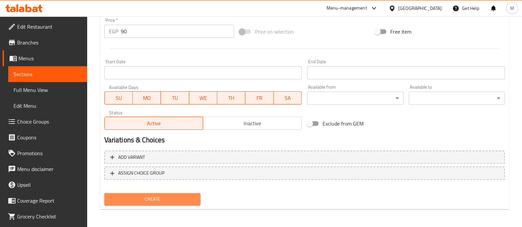
click at [155, 195] on span "Create" at bounding box center [152, 199] width 85 height 8
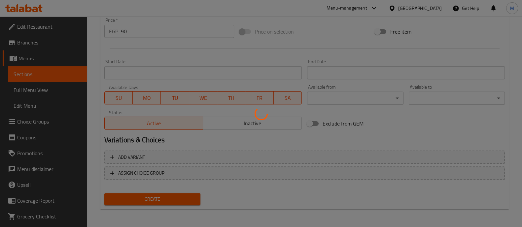
type input "0"
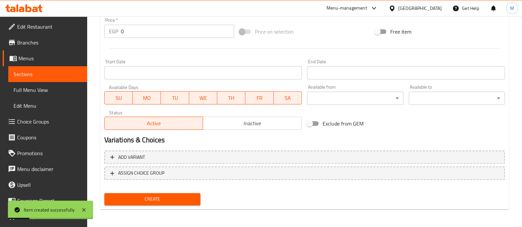
scroll to position [0, 0]
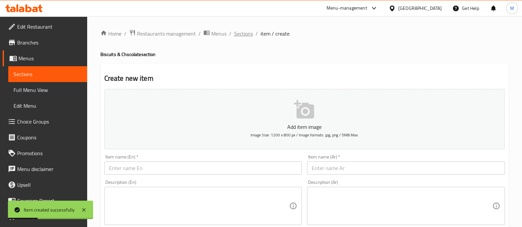
click at [244, 32] on span "Sections" at bounding box center [243, 34] width 19 height 8
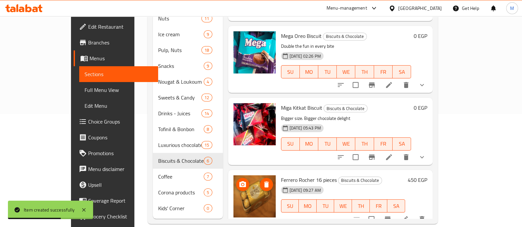
scroll to position [181, 0]
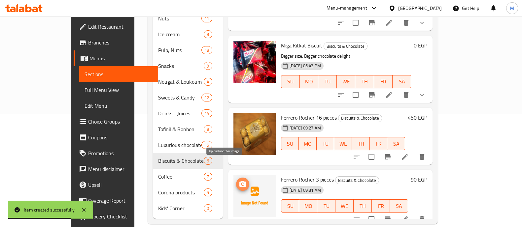
click at [239, 181] on icon "upload picture" at bounding box center [242, 184] width 7 height 6
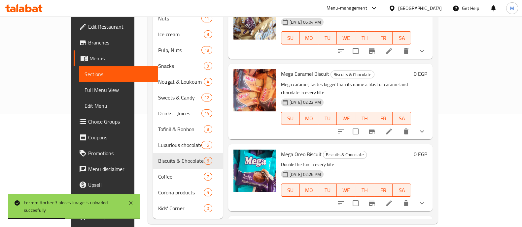
scroll to position [0, 0]
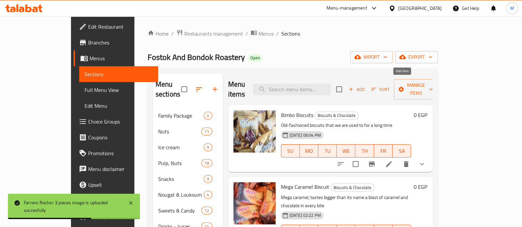
click at [365, 86] on span "Add" at bounding box center [357, 90] width 18 height 8
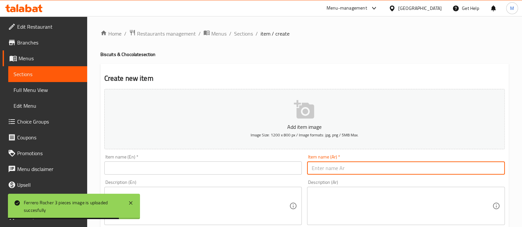
click at [327, 165] on input "text" at bounding box center [406, 168] width 198 height 13
paste input "علبة فريرو روشيه 24 قطعة"
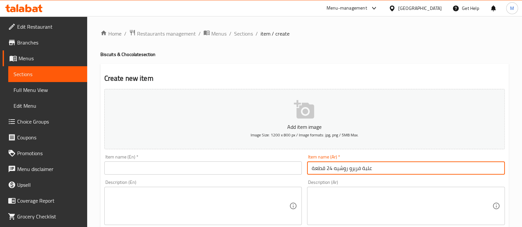
type input "علبة فريرو روشيه 24 قطعة"
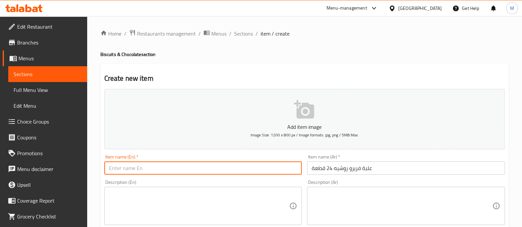
click at [186, 171] on input "text" at bounding box center [203, 168] width 198 height 13
paste input "Ferrero Rocher box, 24 pieces"
type input "Ferrero Rocher box, 24 pieces"
click at [186, 178] on div "Description (En) Description (En)" at bounding box center [203, 203] width 203 height 50
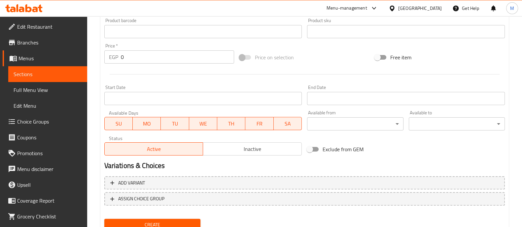
scroll to position [238, 0]
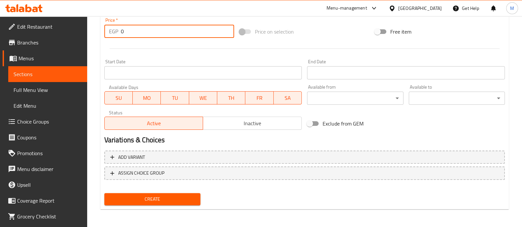
click at [142, 31] on input "0" at bounding box center [178, 31] width 114 height 13
type input "790"
click at [156, 195] on span "Create" at bounding box center [152, 199] width 85 height 8
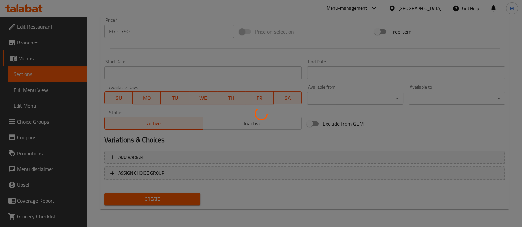
type input "0"
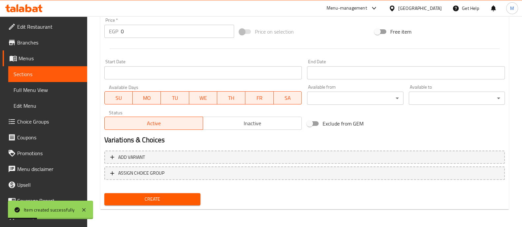
scroll to position [0, 0]
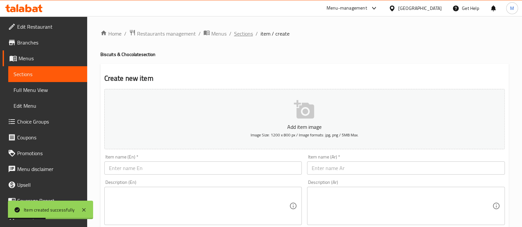
click at [244, 36] on span "Sections" at bounding box center [243, 34] width 19 height 8
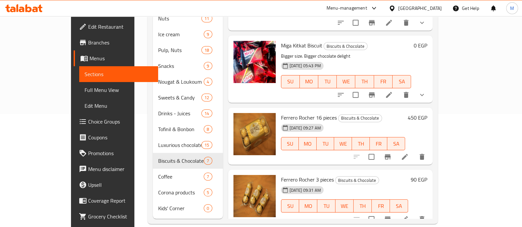
scroll to position [243, 0]
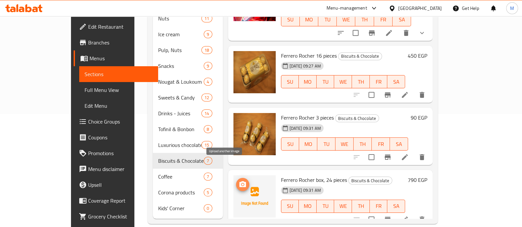
click at [241, 184] on circle "upload picture" at bounding box center [242, 185] width 2 height 2
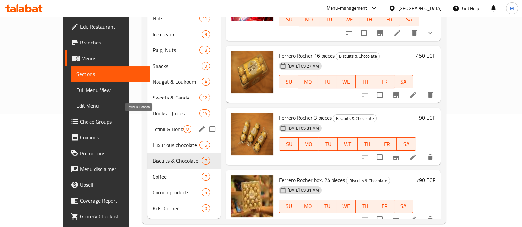
scroll to position [89, 0]
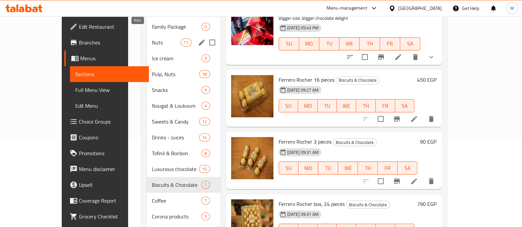
click at [152, 39] on span "Nuts" at bounding box center [166, 43] width 29 height 8
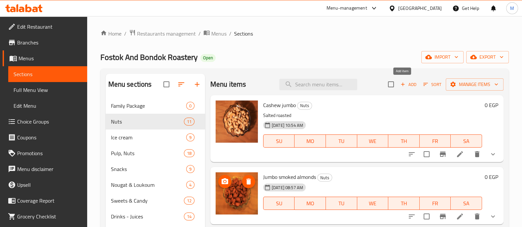
click at [400, 86] on span "Add" at bounding box center [408, 85] width 18 height 8
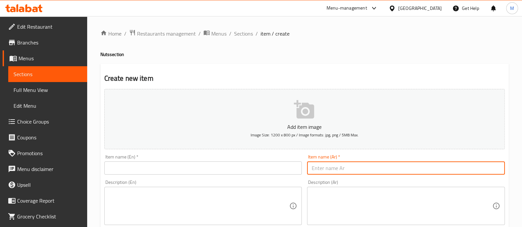
click at [335, 166] on input "text" at bounding box center [406, 168] width 198 height 13
paste input "لوز مملح"
paste input "[PERSON_NAME]"
type input "لوز ملح ليمون"
click at [194, 169] on input "text" at bounding box center [203, 168] width 198 height 13
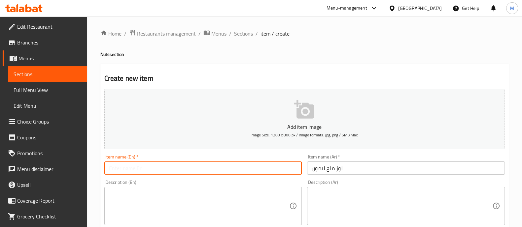
paste input "almond salt lemon"
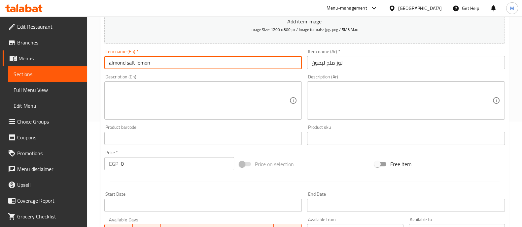
scroll to position [238, 0]
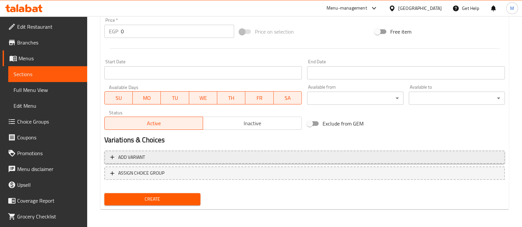
type input "almond salt lemon"
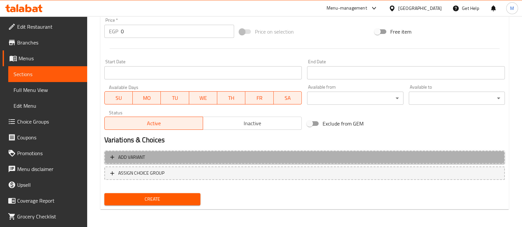
click at [156, 160] on span "Add variant" at bounding box center [304, 157] width 388 height 8
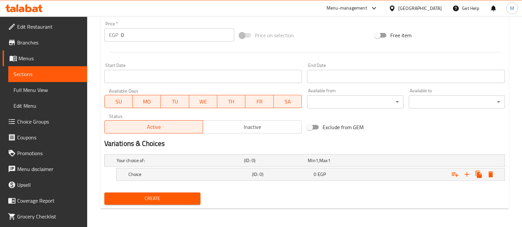
scroll to position [234, 0]
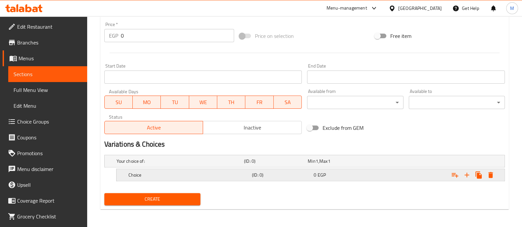
click at [140, 165] on h5 "Choice" at bounding box center [179, 161] width 125 height 7
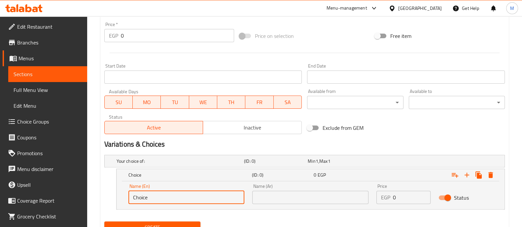
click at [139, 198] on input "Choice" at bounding box center [186, 197] width 116 height 13
type input "1/8 Kilo"
click at [304, 202] on input "text" at bounding box center [310, 197] width 116 height 13
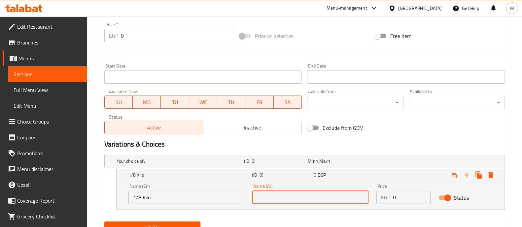
type input "1/8 كيلو"
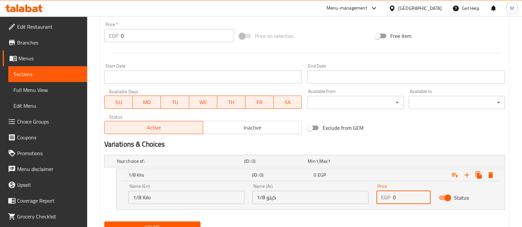
click at [406, 196] on input "0" at bounding box center [412, 197] width 38 height 13
type input "125"
click at [468, 171] on icon "Expand" at bounding box center [467, 175] width 8 height 8
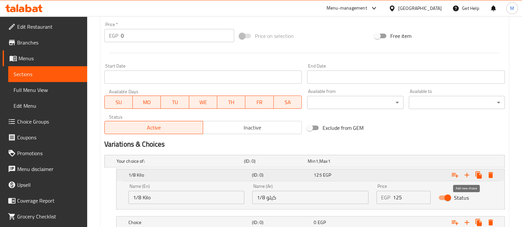
scroll to position [281, 0]
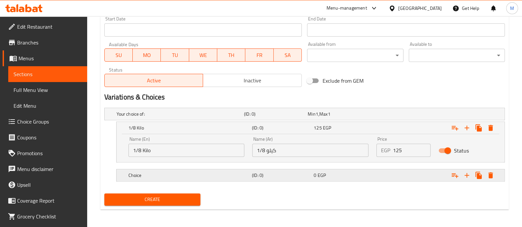
click at [157, 119] on div "Choice" at bounding box center [178, 114] width 127 height 9
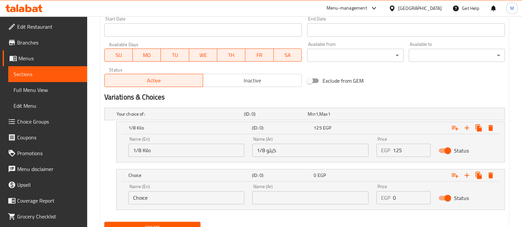
click at [135, 194] on input "Choice" at bounding box center [186, 197] width 116 height 13
type input "1/4 Kilo"
click at [289, 197] on input "text" at bounding box center [310, 197] width 116 height 13
type input "1/4 كيلو"
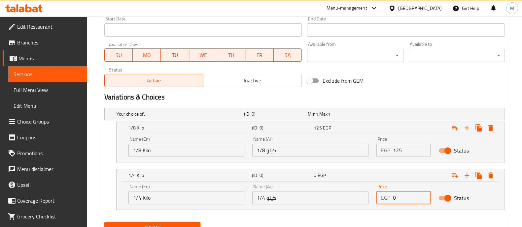
click at [413, 197] on input "0" at bounding box center [412, 197] width 38 height 13
type input "250"
click at [465, 179] on icon "Expand" at bounding box center [467, 176] width 8 height 8
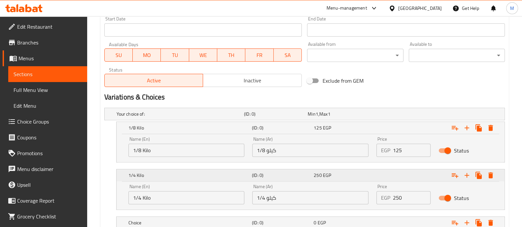
scroll to position [328, 0]
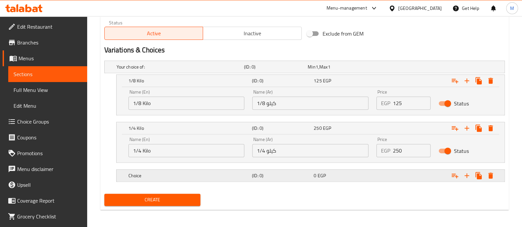
click at [199, 70] on h5 "Choice" at bounding box center [179, 67] width 125 height 7
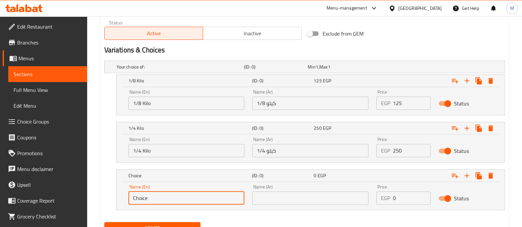
click at [138, 196] on input "Choice" at bounding box center [186, 198] width 116 height 13
type input "1/2 Kilo"
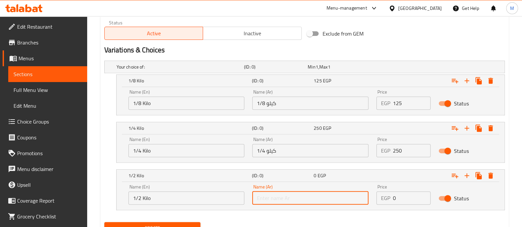
click at [283, 195] on input "text" at bounding box center [310, 198] width 116 height 13
type input "1/2 كيلو"
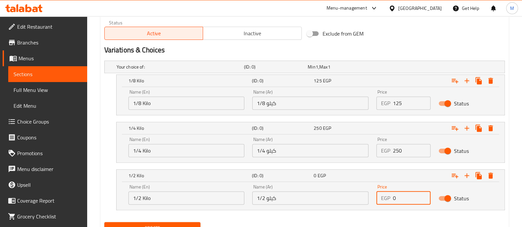
click at [401, 197] on input "0" at bounding box center [412, 198] width 38 height 13
type input "500"
click at [465, 177] on icon "Expand" at bounding box center [467, 176] width 8 height 8
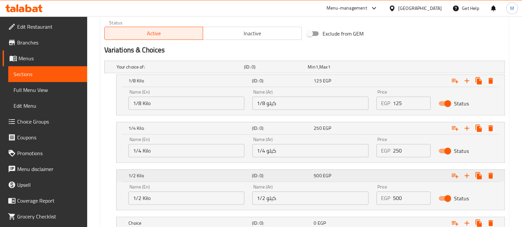
scroll to position [376, 0]
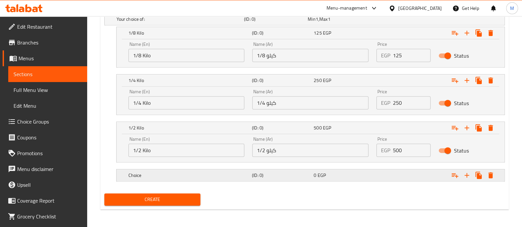
click at [190, 26] on div "Choice (ID: 0) 0 EGP" at bounding box center [306, 19] width 383 height 15
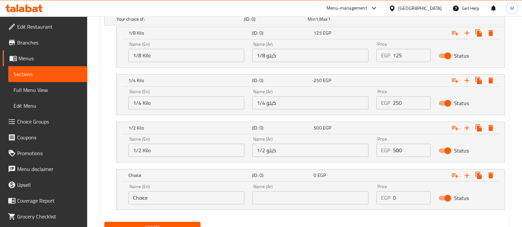
click at [139, 200] on input "Choice" at bounding box center [186, 197] width 116 height 13
type input "1 Kilo"
click at [270, 197] on input "text" at bounding box center [310, 197] width 116 height 13
type input "كيلو"
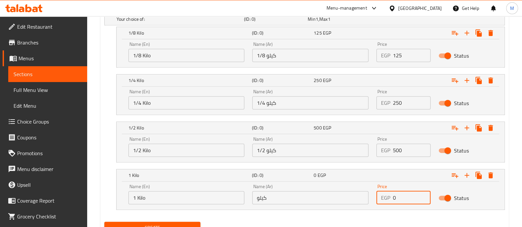
click at [404, 194] on input "0" at bounding box center [412, 197] width 38 height 13
type input "1000"
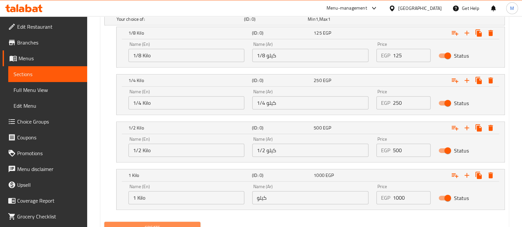
click at [132, 222] on button "Create" at bounding box center [152, 228] width 96 height 12
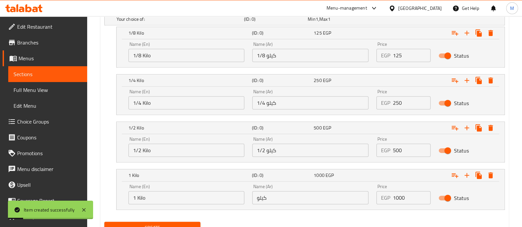
scroll to position [0, 0]
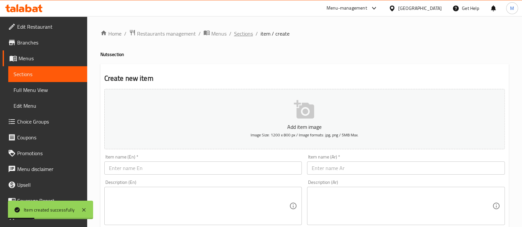
click at [241, 33] on span "Sections" at bounding box center [243, 34] width 19 height 8
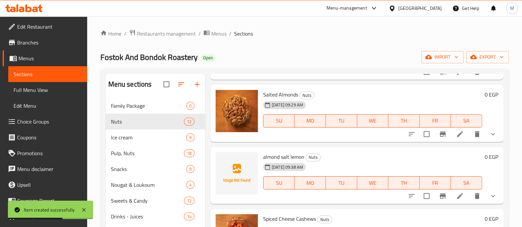
scroll to position [145, 0]
click at [224, 159] on icon "upload picture" at bounding box center [224, 161] width 7 height 6
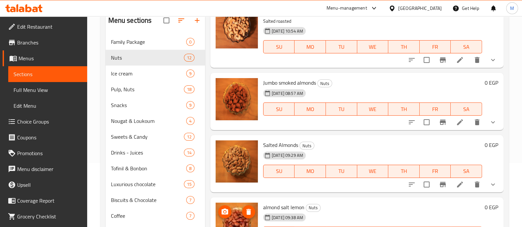
scroll to position [0, 0]
